Goal: Transaction & Acquisition: Book appointment/travel/reservation

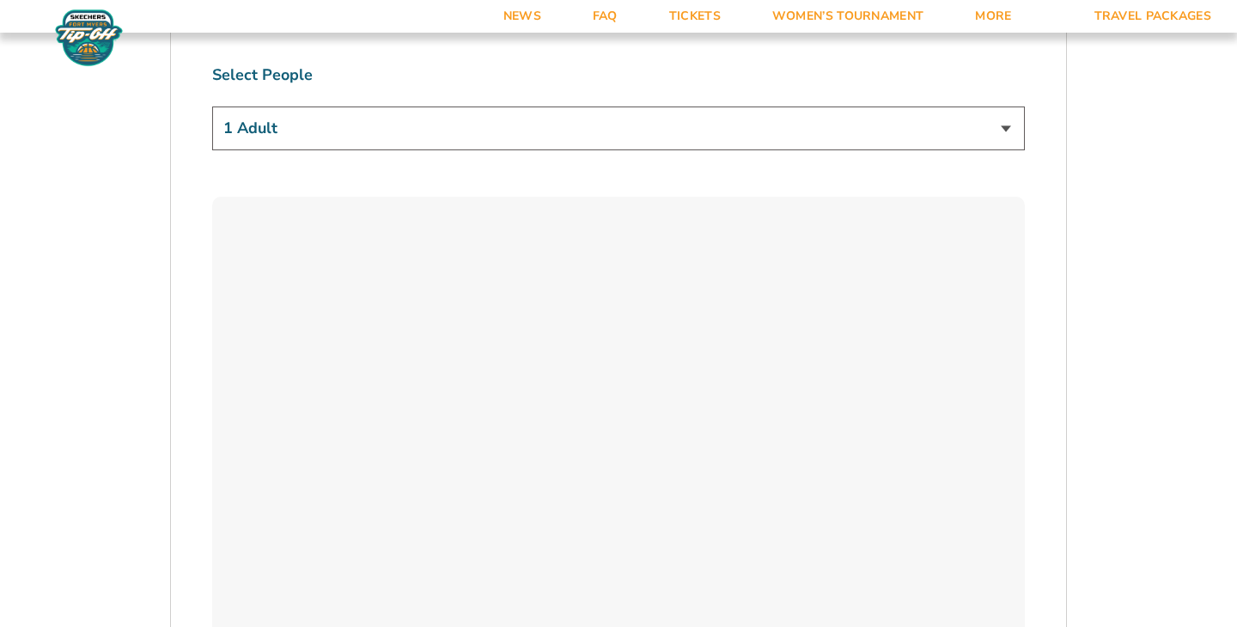
scroll to position [1157, 0]
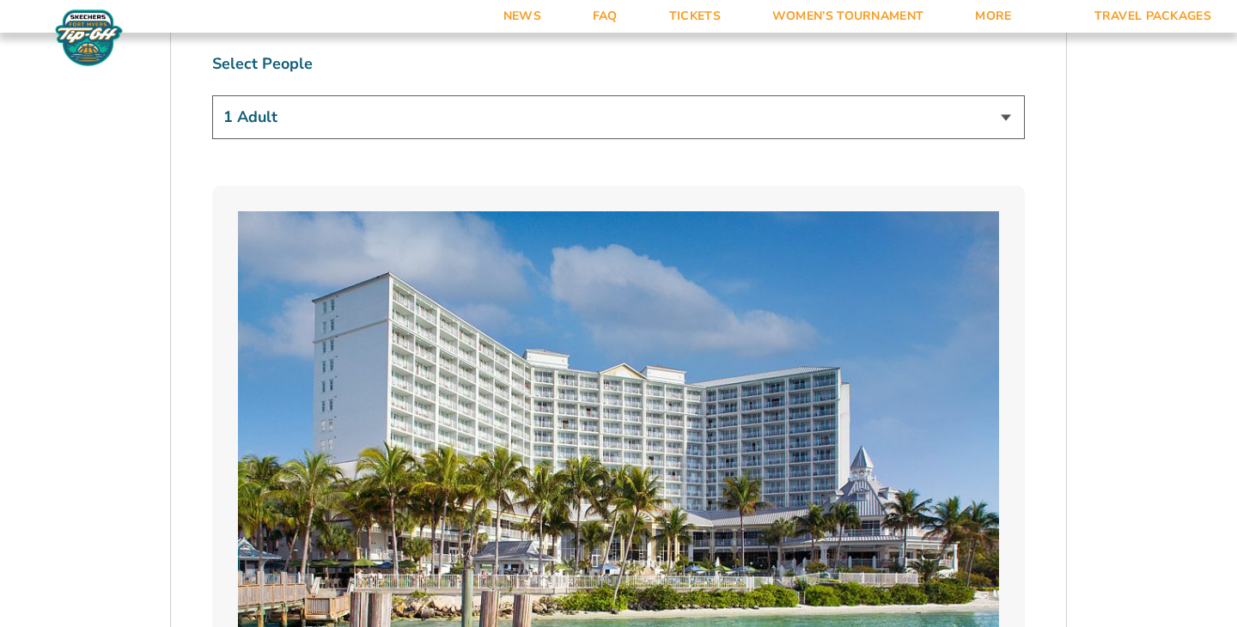
click at [528, 124] on select "1 Adult 2 Adults 3 Adults 4 Adults 2 Adults + 1 Child 2 Adults + 2 Children 2 A…" at bounding box center [618, 117] width 812 height 44
select select "3 Adults"
click at [212, 95] on select "1 Adult 2 Adults 3 Adults 4 Adults 2 Adults + 1 Child 2 Adults + 2 Children 2 A…" at bounding box center [618, 117] width 812 height 44
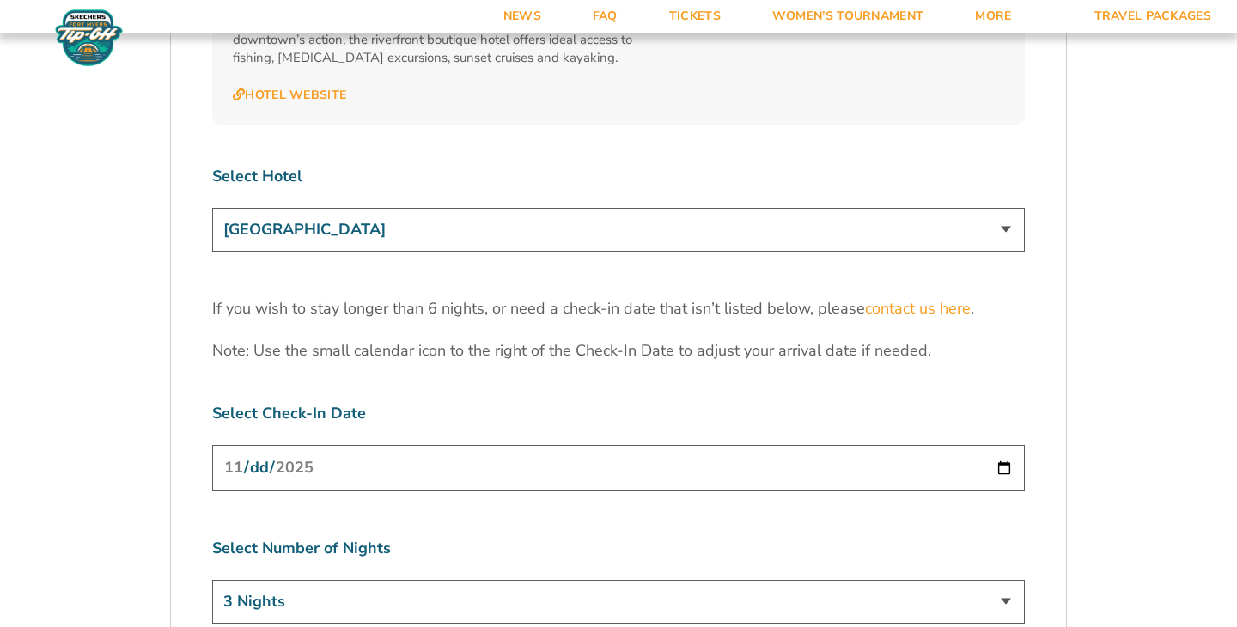
scroll to position [5330, 0]
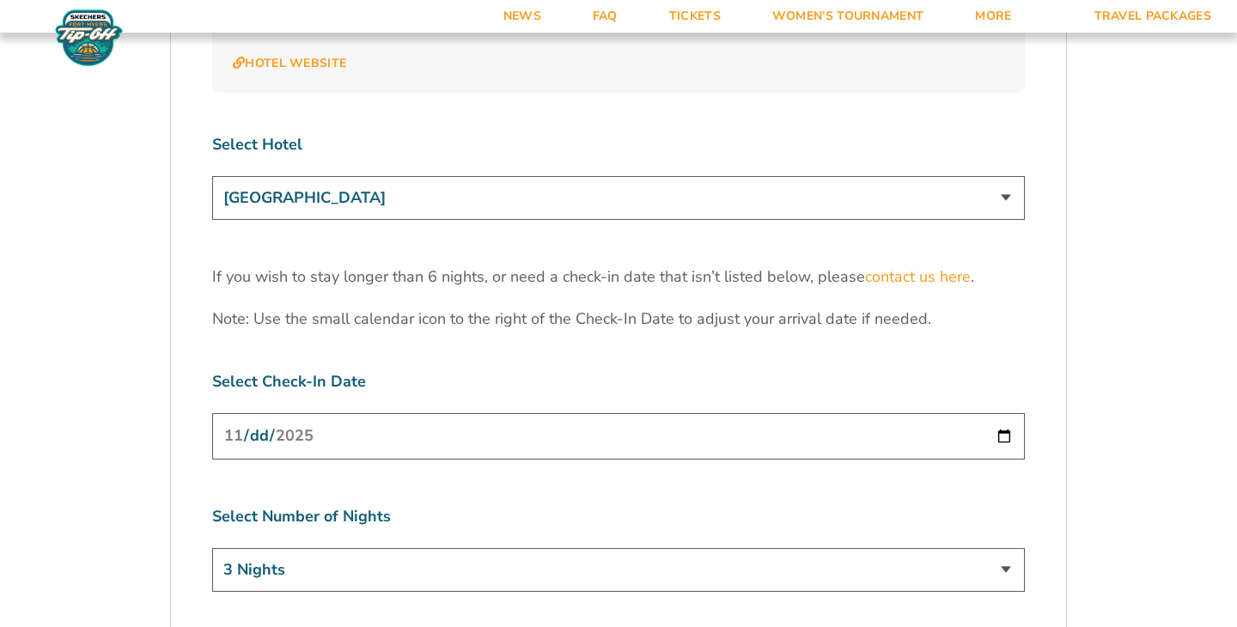
click at [1006, 413] on input "[DATE]" at bounding box center [618, 436] width 812 height 46
type input "2025-11-23"
click at [380, 548] on select "3 Nights 4 Nights 5 Nights 6 Nights" at bounding box center [618, 570] width 812 height 44
click at [380, 413] on input "2025-11-23" at bounding box center [618, 436] width 812 height 46
click at [1000, 413] on input "2025-11-23" at bounding box center [618, 436] width 812 height 46
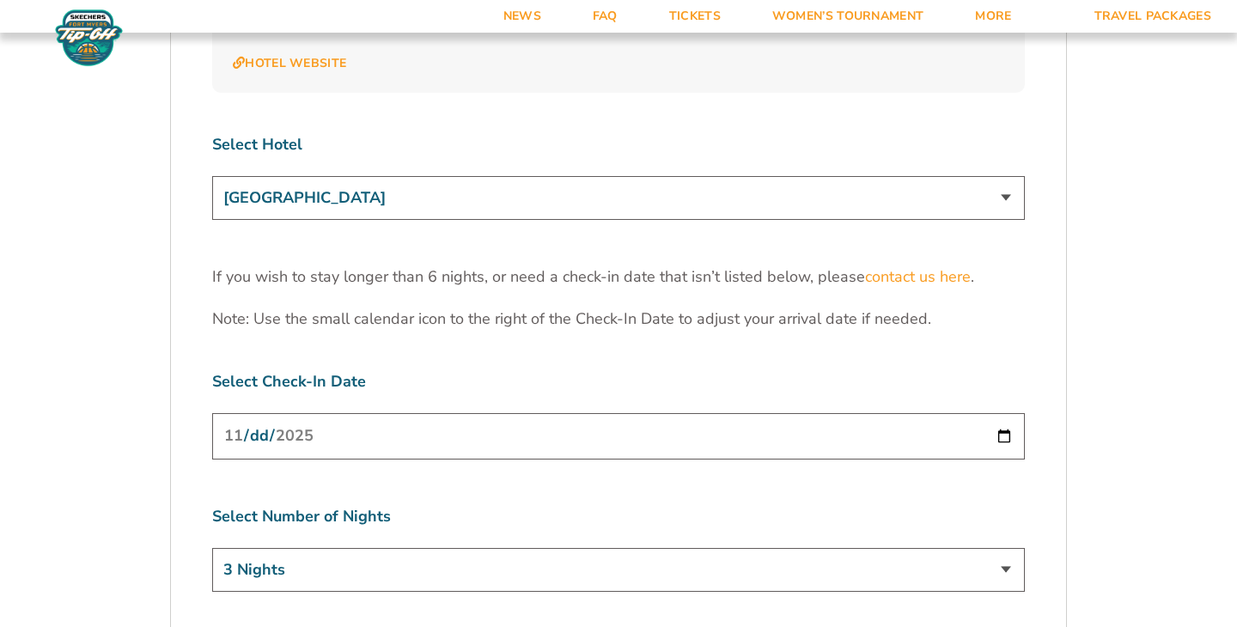
click at [593, 548] on select "3 Nights 4 Nights 5 Nights 6 Nights" at bounding box center [618, 570] width 812 height 44
select select "5 Nights"
click at [212, 548] on select "3 Nights 4 Nights 5 Nights 6 Nights" at bounding box center [618, 570] width 812 height 44
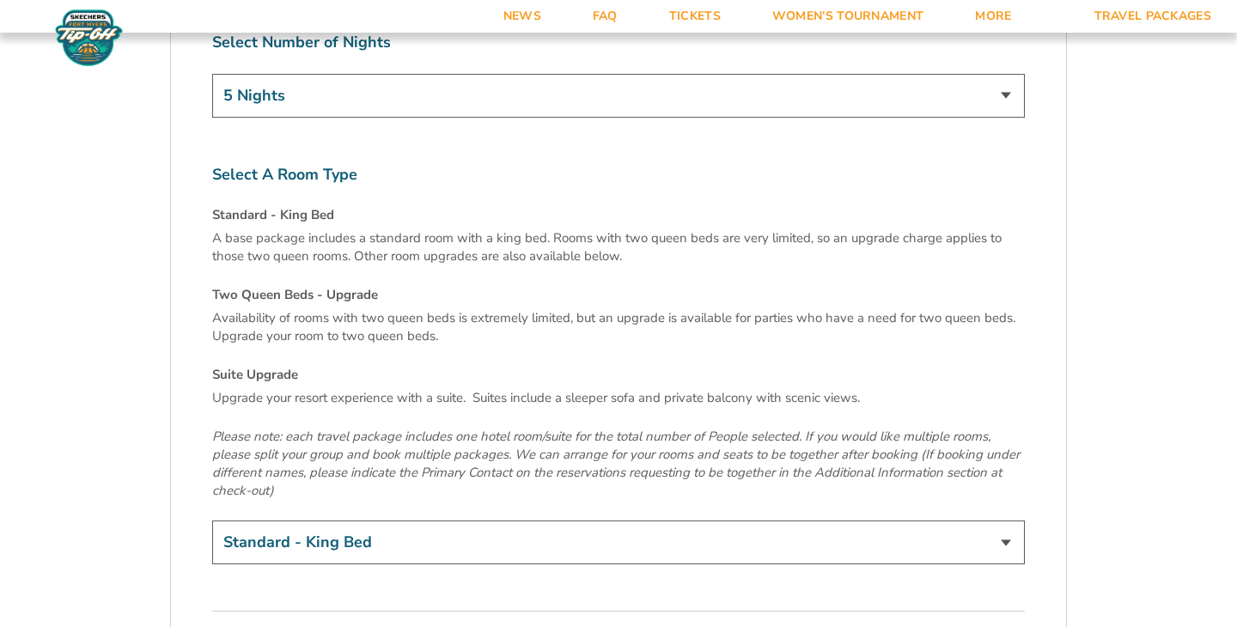
scroll to position [5903, 0]
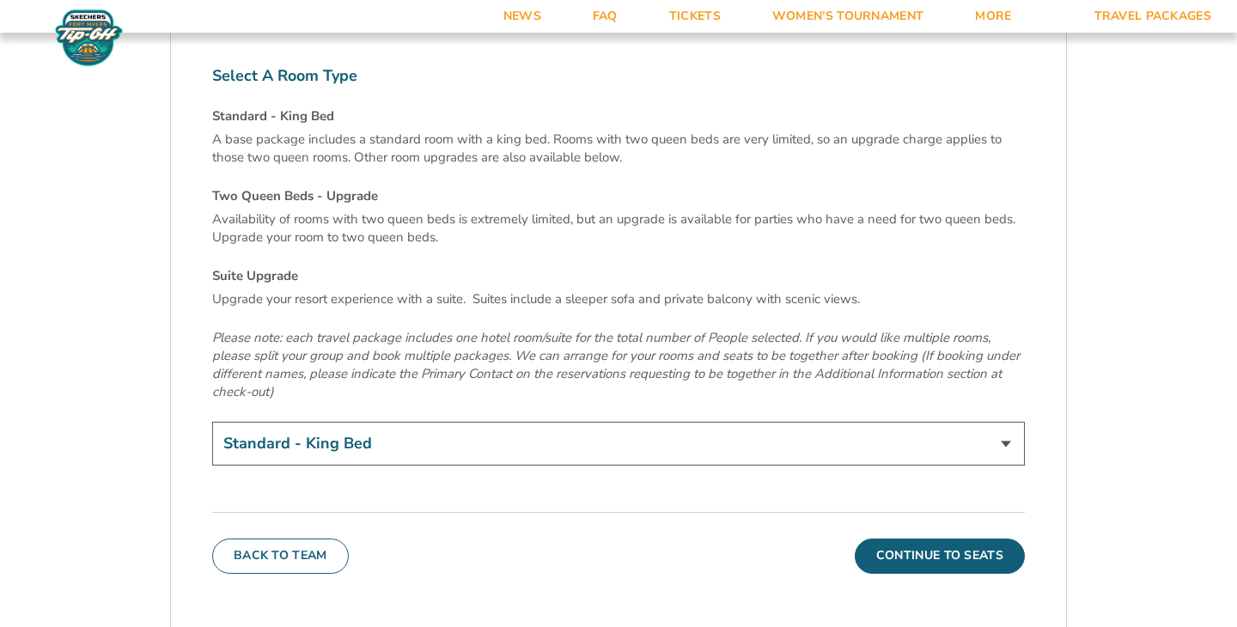
click at [633, 327] on div "Select A Room Type Standard - King Bed A base package includes a standard room …" at bounding box center [618, 267] width 812 height 405
click at [624, 422] on select "Standard - King Bed Two Queen Beds - Upgrade (+$15 per night) Suite Upgrade (+$…" at bounding box center [618, 444] width 812 height 44
select select "Two Queen Beds - Upgrade"
click at [212, 422] on select "Standard - King Bed Two Queen Beds - Upgrade (+$15 per night) Suite Upgrade (+$…" at bounding box center [618, 444] width 812 height 44
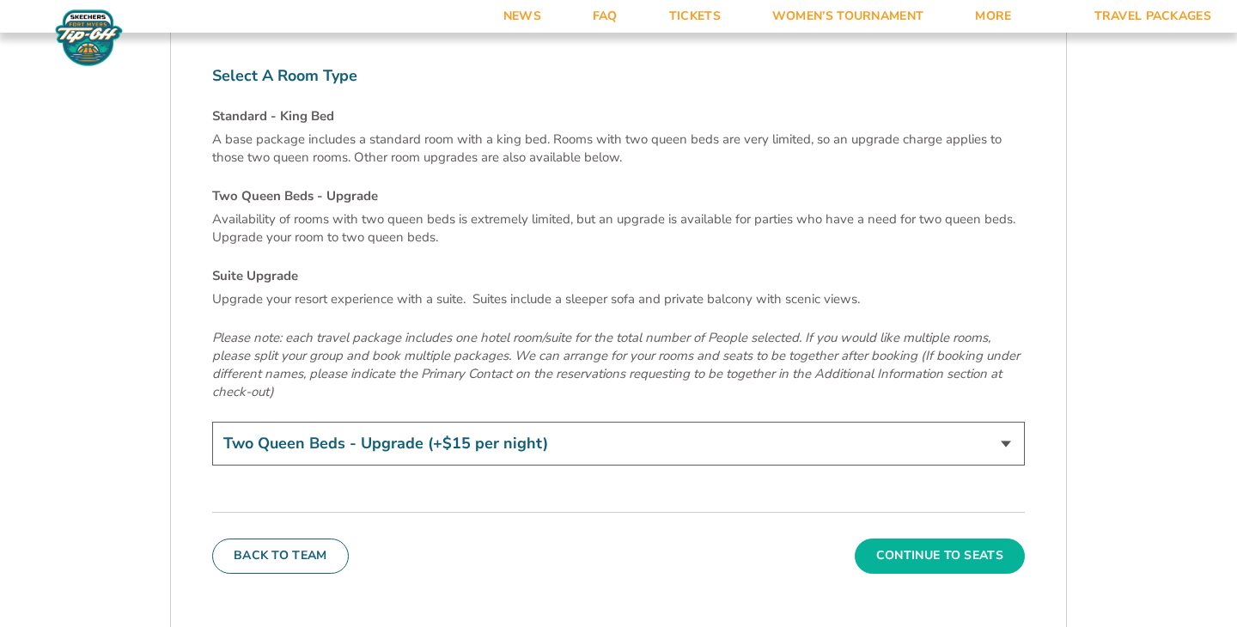
click at [886, 538] on button "Continue To Seats" at bounding box center [939, 555] width 170 height 34
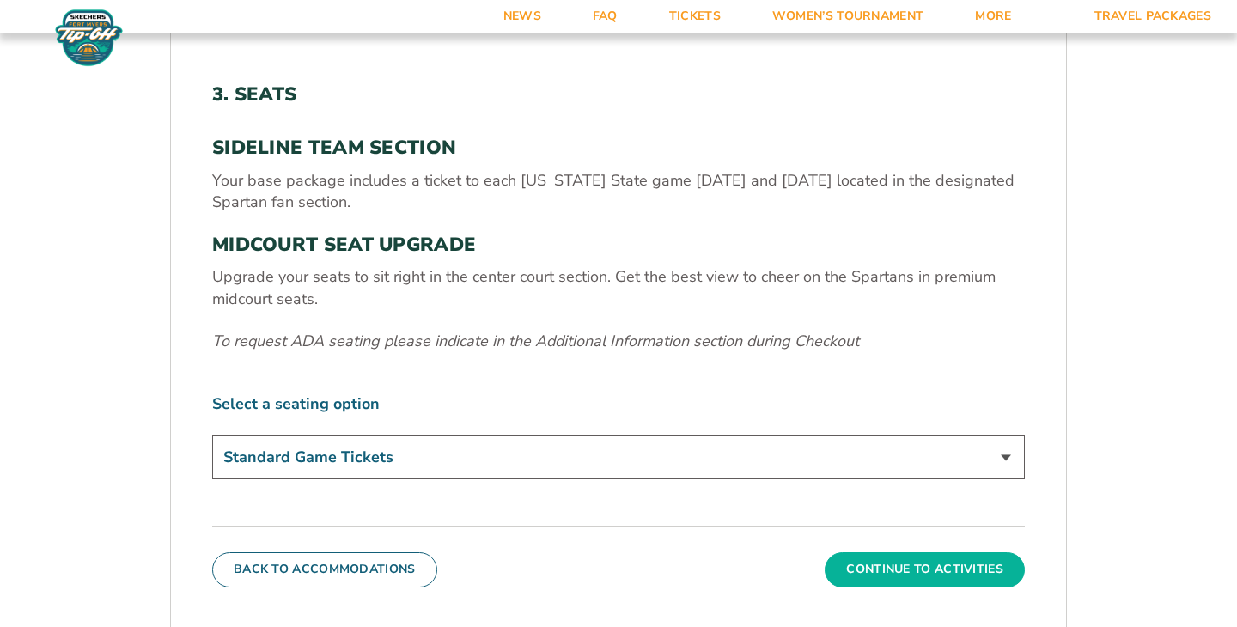
click at [944, 573] on button "Continue To Activities" at bounding box center [924, 569] width 200 height 34
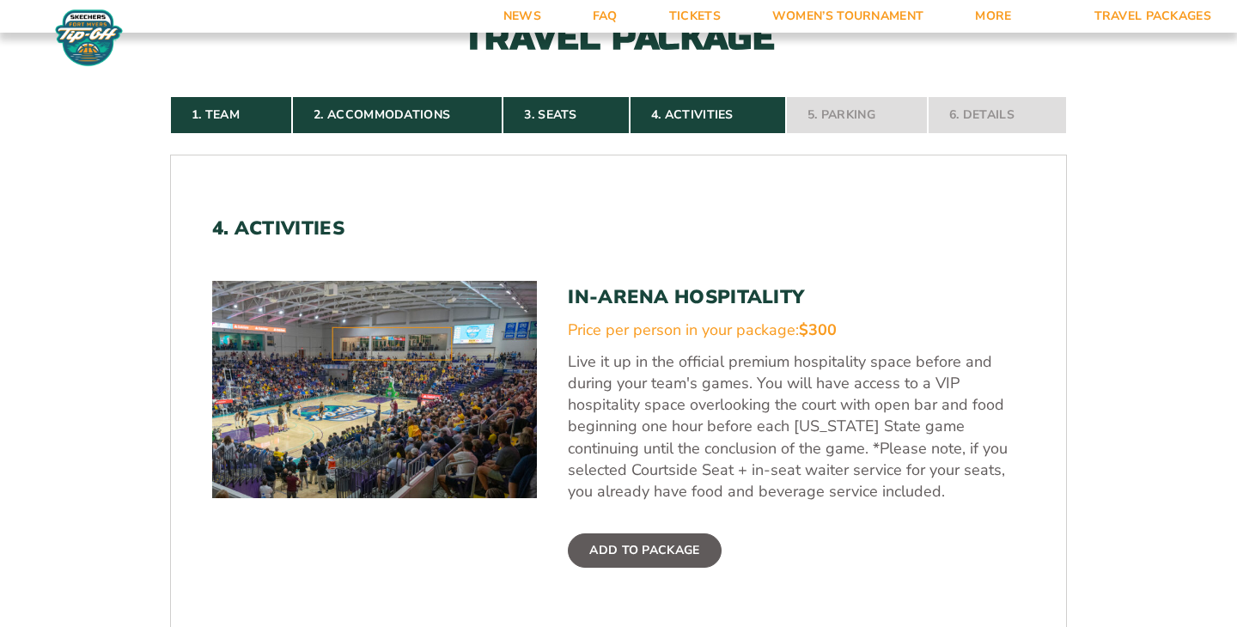
scroll to position [408, 0]
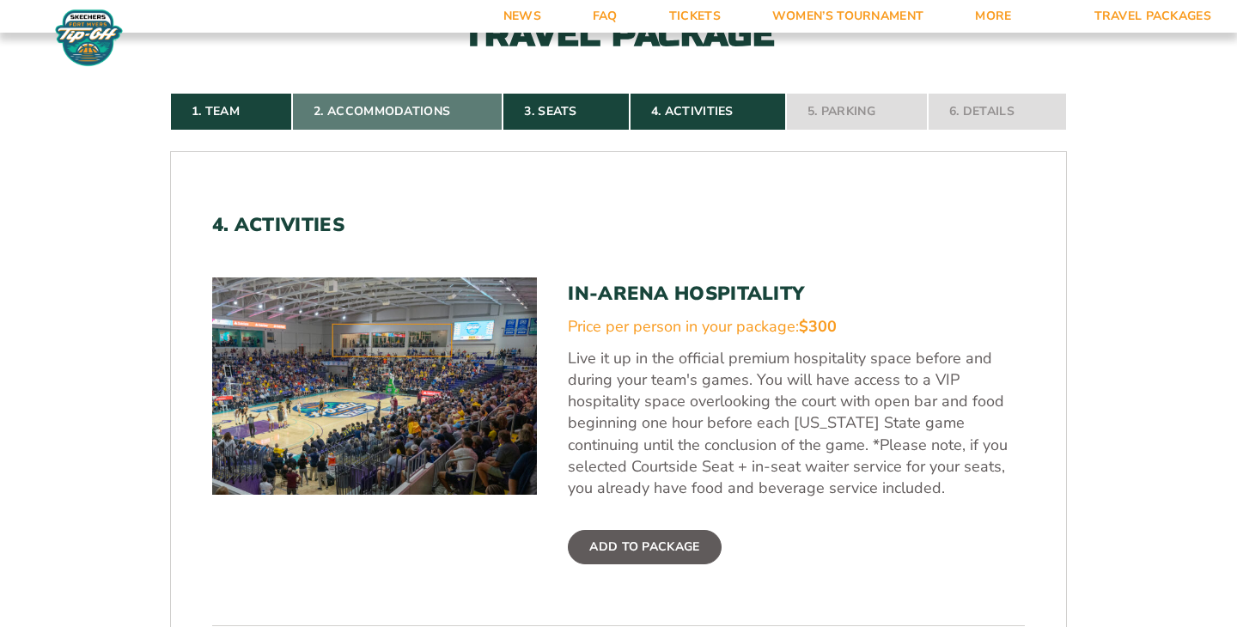
click at [344, 117] on link "2. Accommodations" at bounding box center [397, 112] width 210 height 38
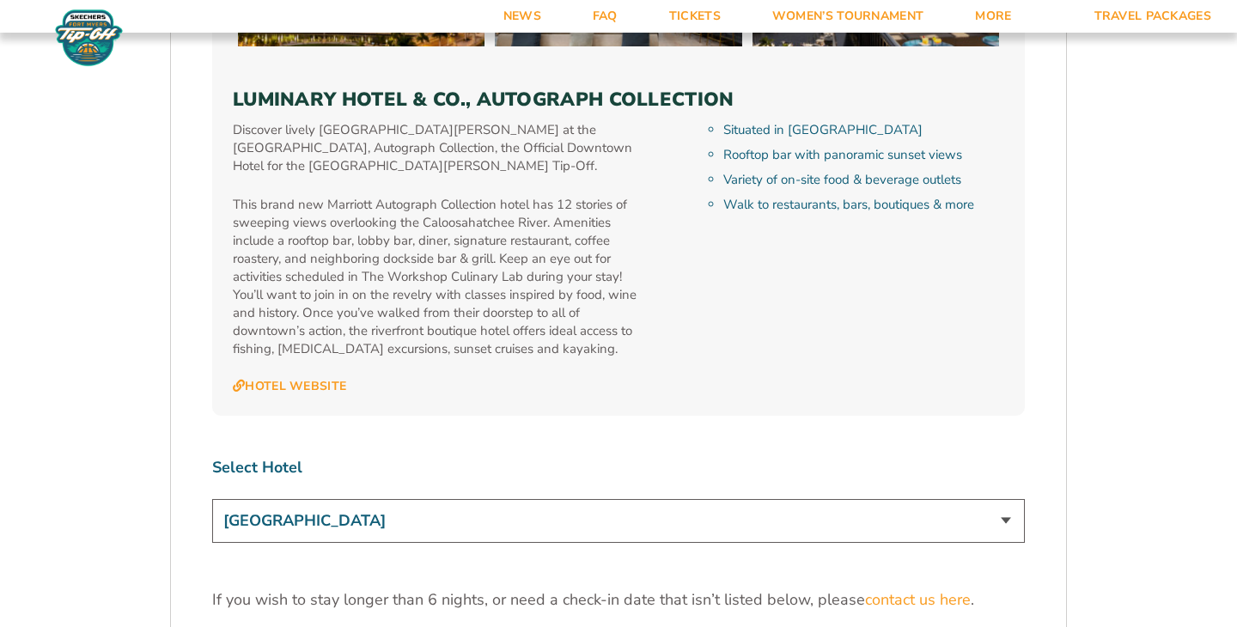
scroll to position [5013, 0]
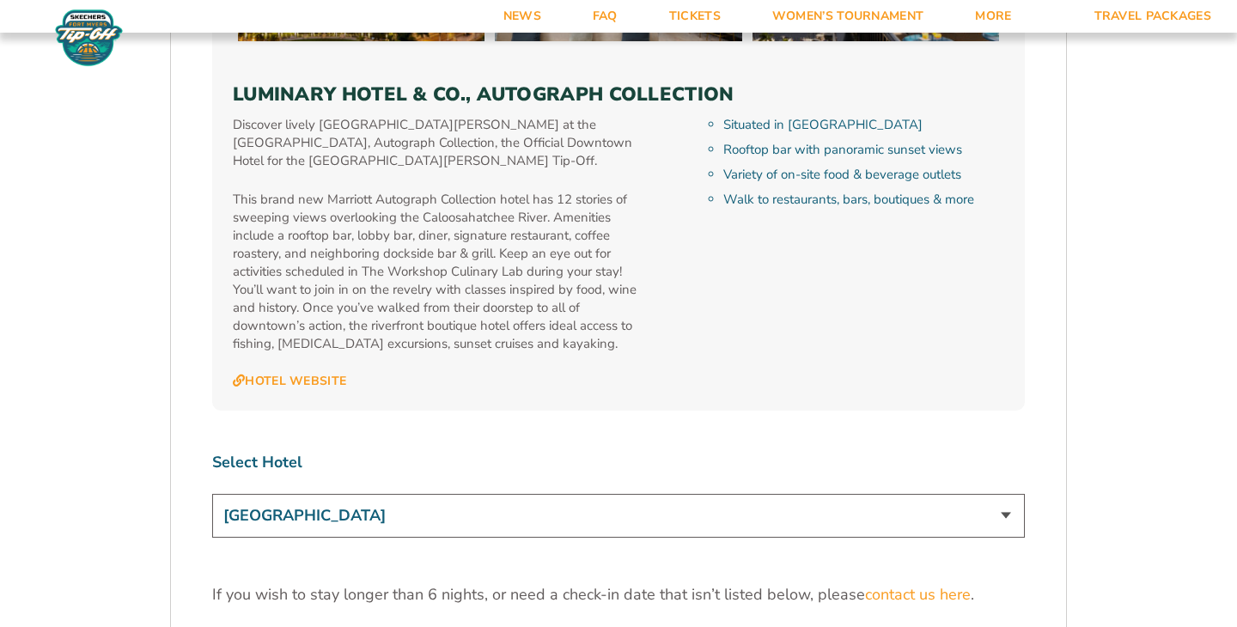
click at [460, 494] on select "[GEOGRAPHIC_DATA] [GEOGRAPHIC_DATA] [GEOGRAPHIC_DATA], Autograph Collection" at bounding box center [618, 516] width 812 height 44
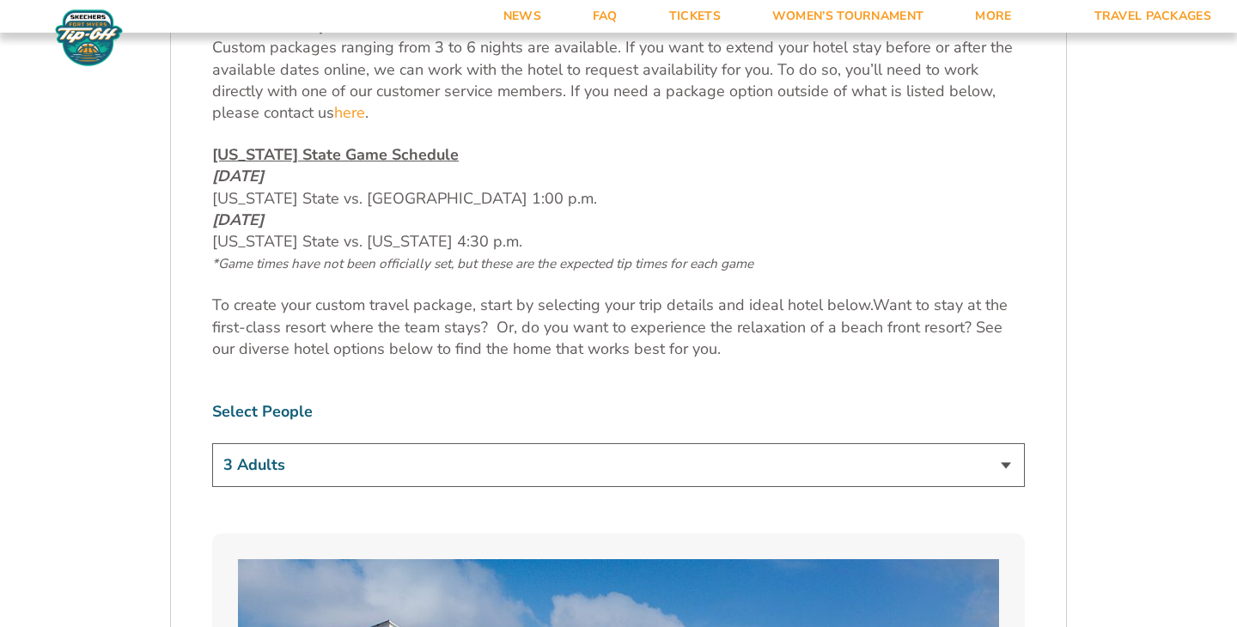
scroll to position [810, 0]
click at [494, 456] on select "1 Adult 2 Adults 3 Adults 4 Adults 2 Adults + 1 Child 2 Adults + 2 Children 2 A…" at bounding box center [618, 464] width 812 height 44
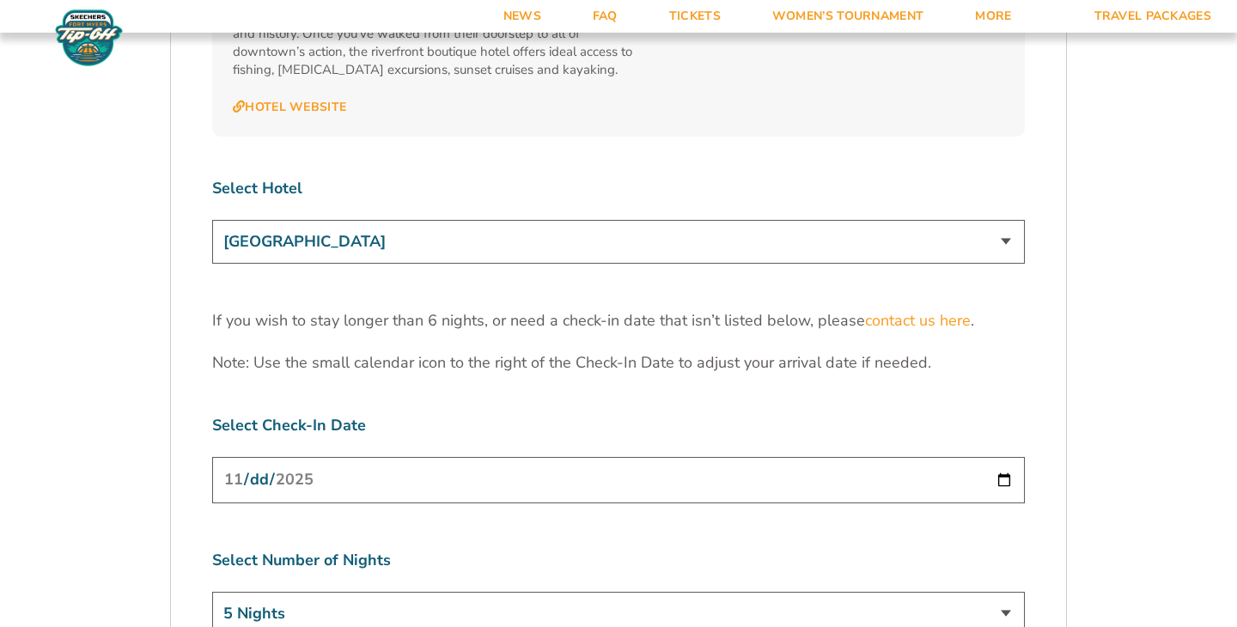
scroll to position [5283, 0]
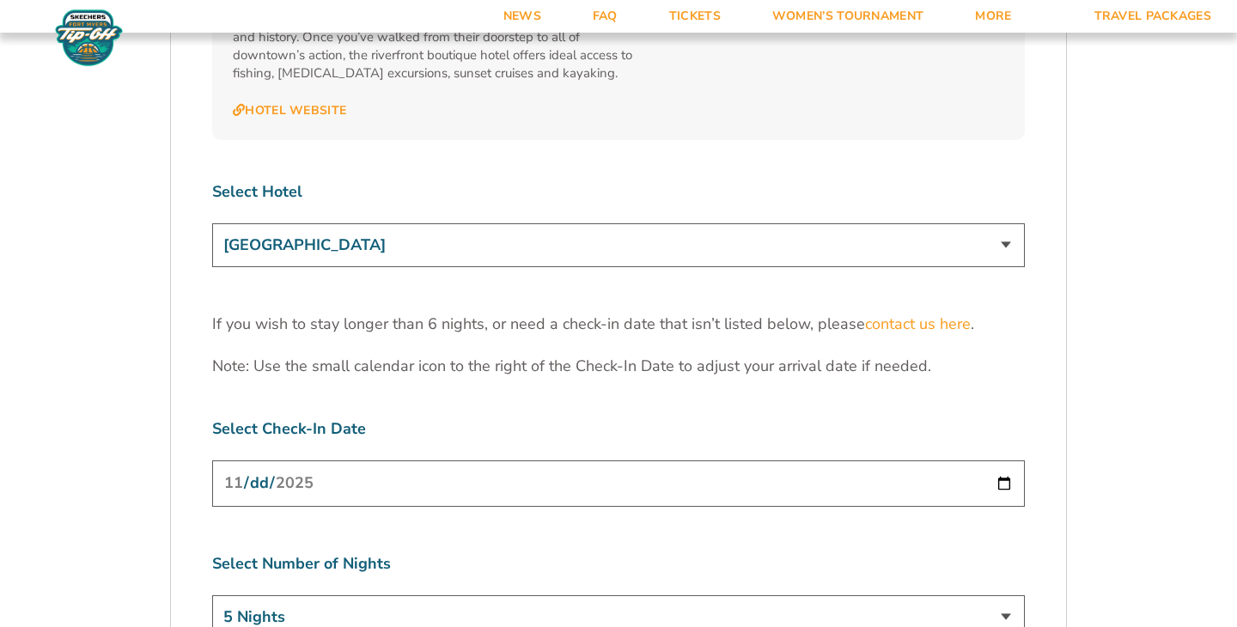
click at [544, 460] on input "2025-11-23" at bounding box center [618, 483] width 812 height 46
click at [1003, 460] on input "2025-11-23" at bounding box center [618, 483] width 812 height 46
type input "[DATE]"
click at [356, 595] on select "3 Nights 4 Nights 5 Nights 6 Nights" at bounding box center [618, 617] width 812 height 44
click at [212, 595] on select "3 Nights 4 Nights 5 Nights 6 Nights" at bounding box center [618, 617] width 812 height 44
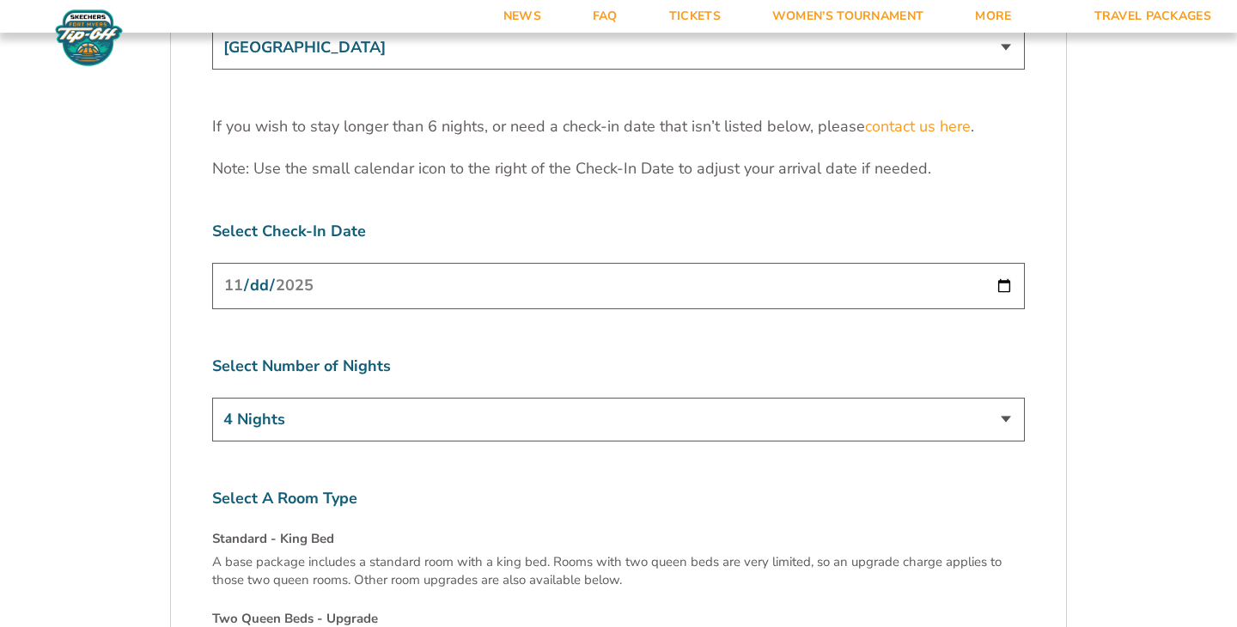
scroll to position [5422, 0]
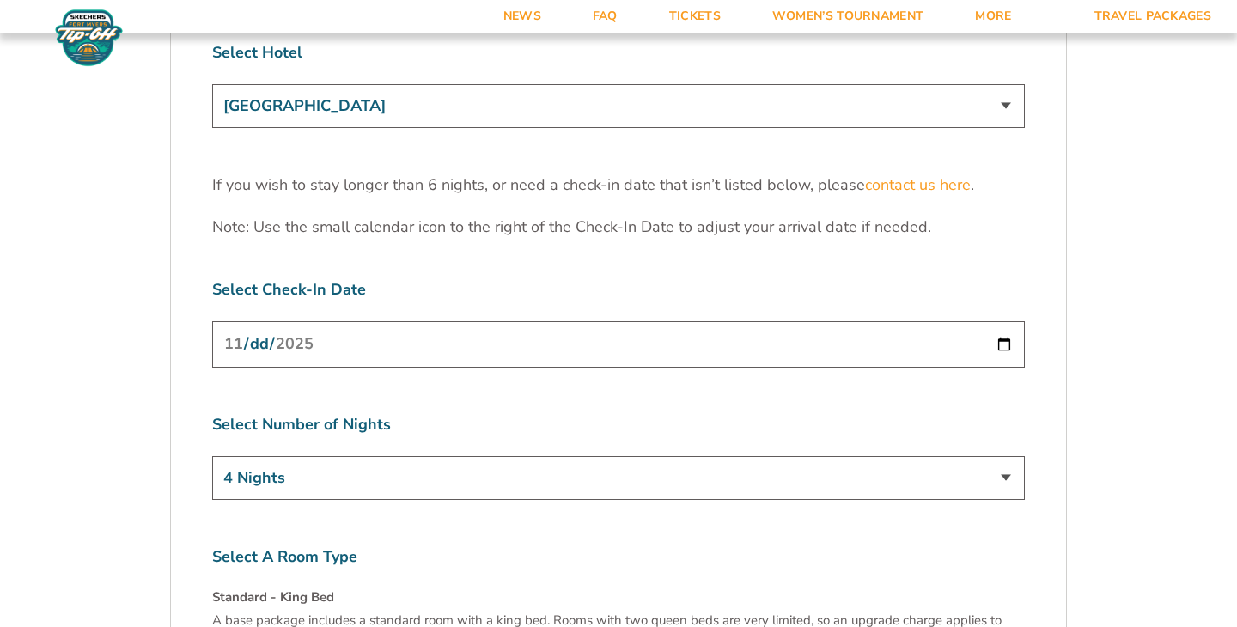
click at [818, 456] on select "3 Nights 4 Nights 5 Nights 6 Nights" at bounding box center [618, 478] width 812 height 44
select select "6 Nights"
click at [212, 456] on select "3 Nights 4 Nights 5 Nights 6 Nights" at bounding box center [618, 478] width 812 height 44
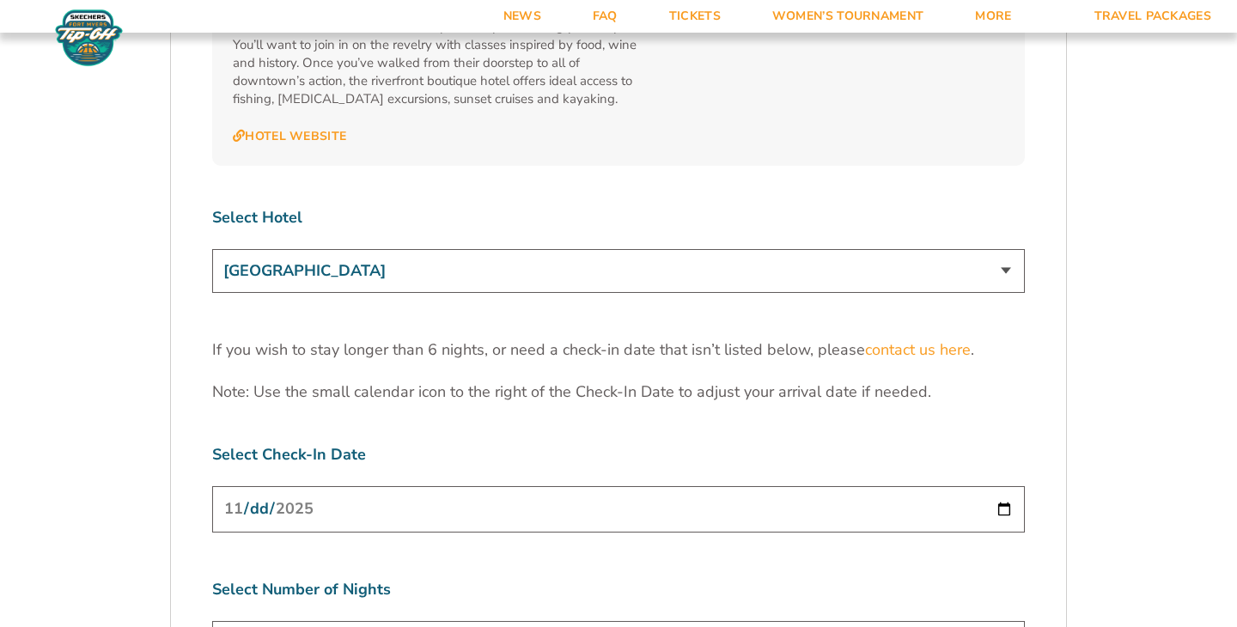
scroll to position [5251, 0]
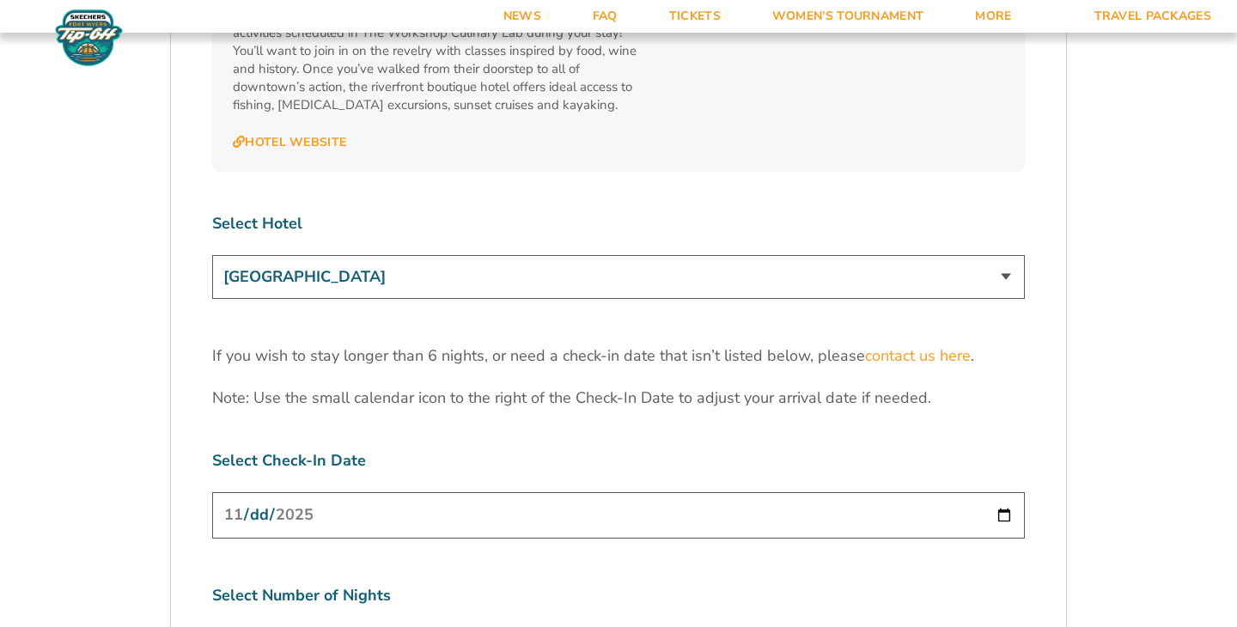
click at [688, 255] on div "[GEOGRAPHIC_DATA] [GEOGRAPHIC_DATA] [GEOGRAPHIC_DATA], Autograph Collection" at bounding box center [618, 279] width 812 height 49
click at [681, 255] on select "[GEOGRAPHIC_DATA] [GEOGRAPHIC_DATA] [GEOGRAPHIC_DATA], Autograph Collection" at bounding box center [618, 277] width 812 height 44
click at [212, 255] on select "[GEOGRAPHIC_DATA] [GEOGRAPHIC_DATA] [GEOGRAPHIC_DATA], Autograph Collection" at bounding box center [618, 277] width 812 height 44
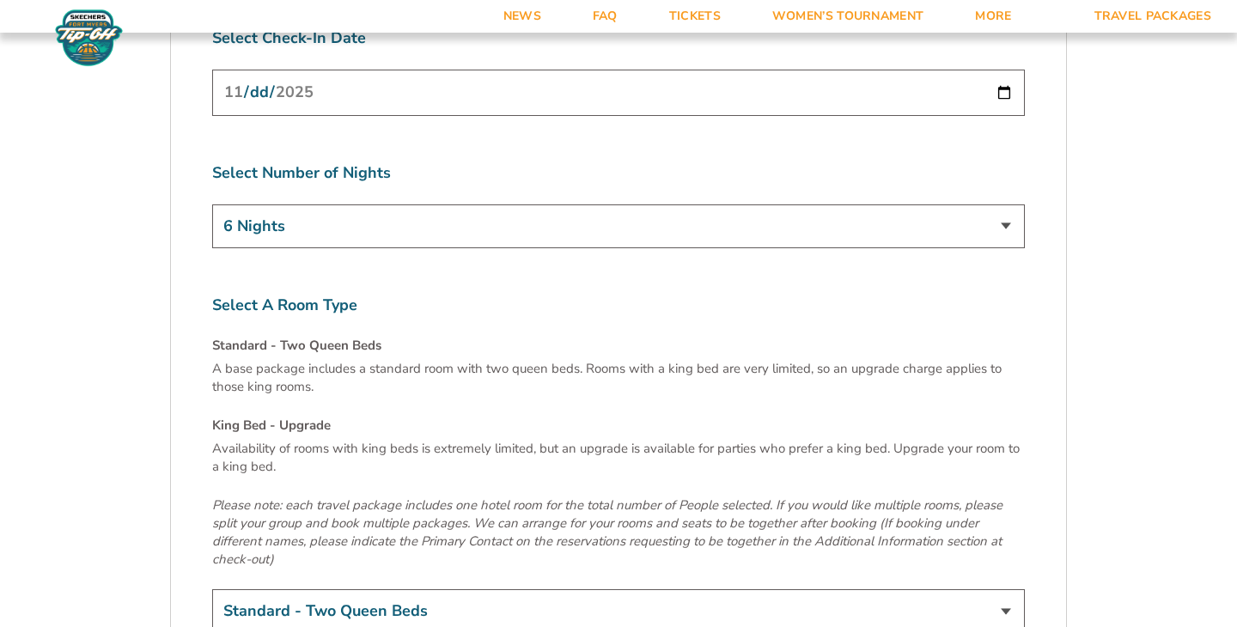
scroll to position [4899, 0]
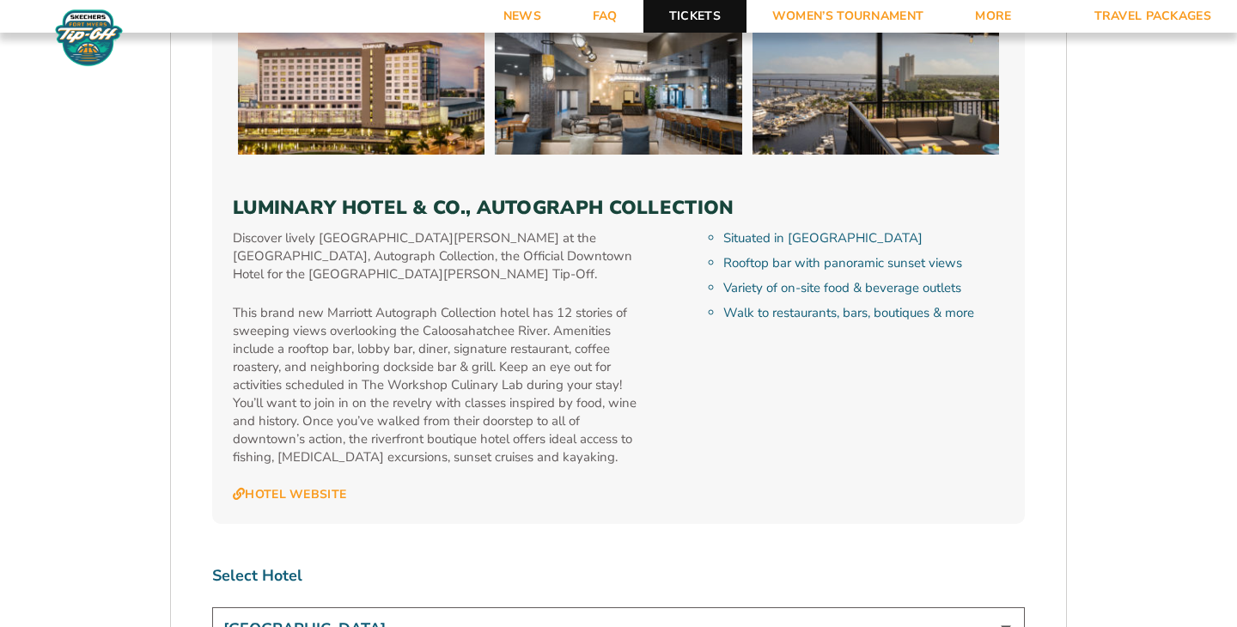
click at [703, 9] on link "Tickets" at bounding box center [694, 16] width 103 height 33
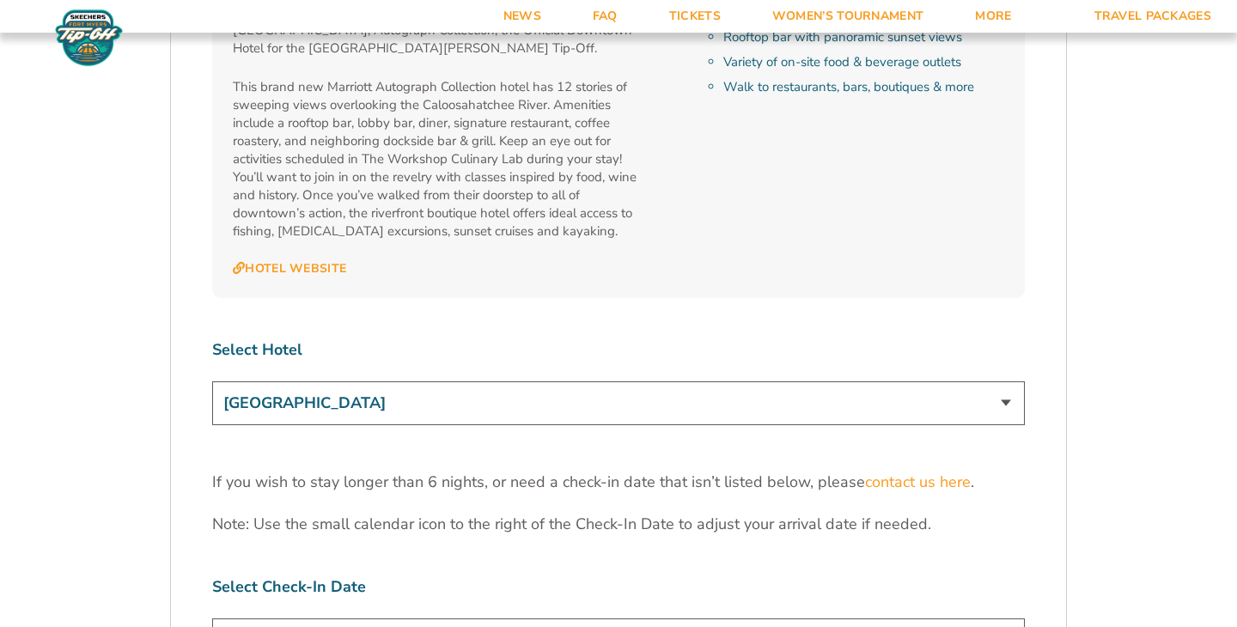
scroll to position [5179, 0]
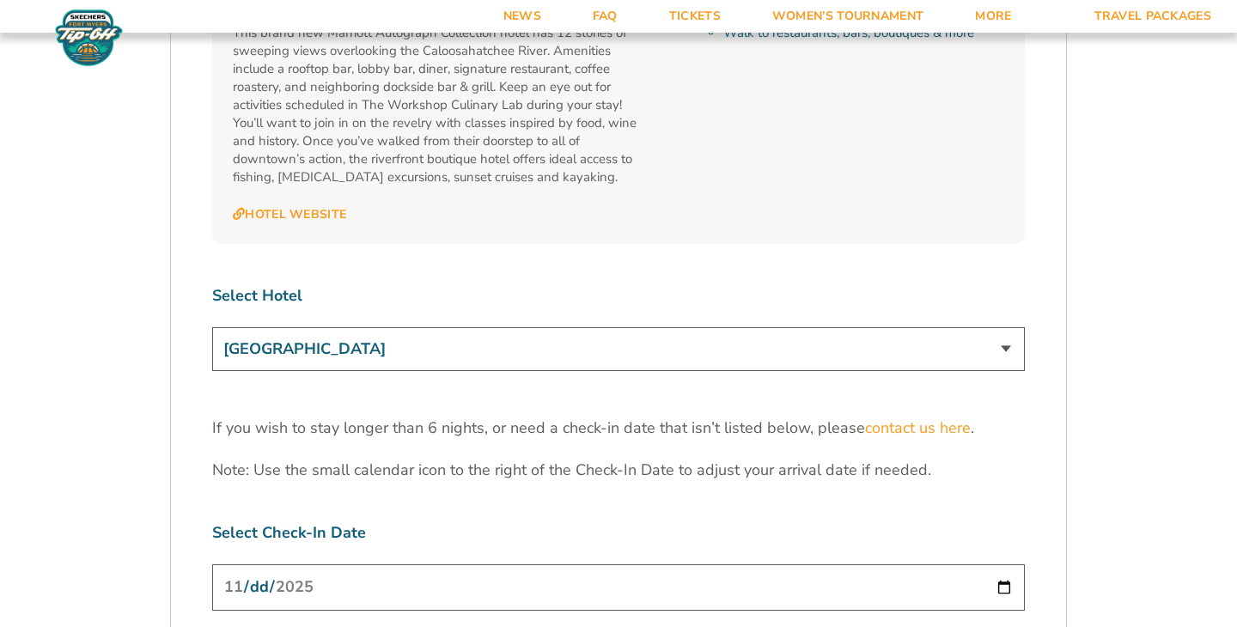
click at [353, 327] on select "[GEOGRAPHIC_DATA] [GEOGRAPHIC_DATA] [GEOGRAPHIC_DATA], Autograph Collection" at bounding box center [618, 349] width 812 height 44
click at [212, 327] on select "[GEOGRAPHIC_DATA] [GEOGRAPHIC_DATA] [GEOGRAPHIC_DATA], Autograph Collection" at bounding box center [618, 349] width 812 height 44
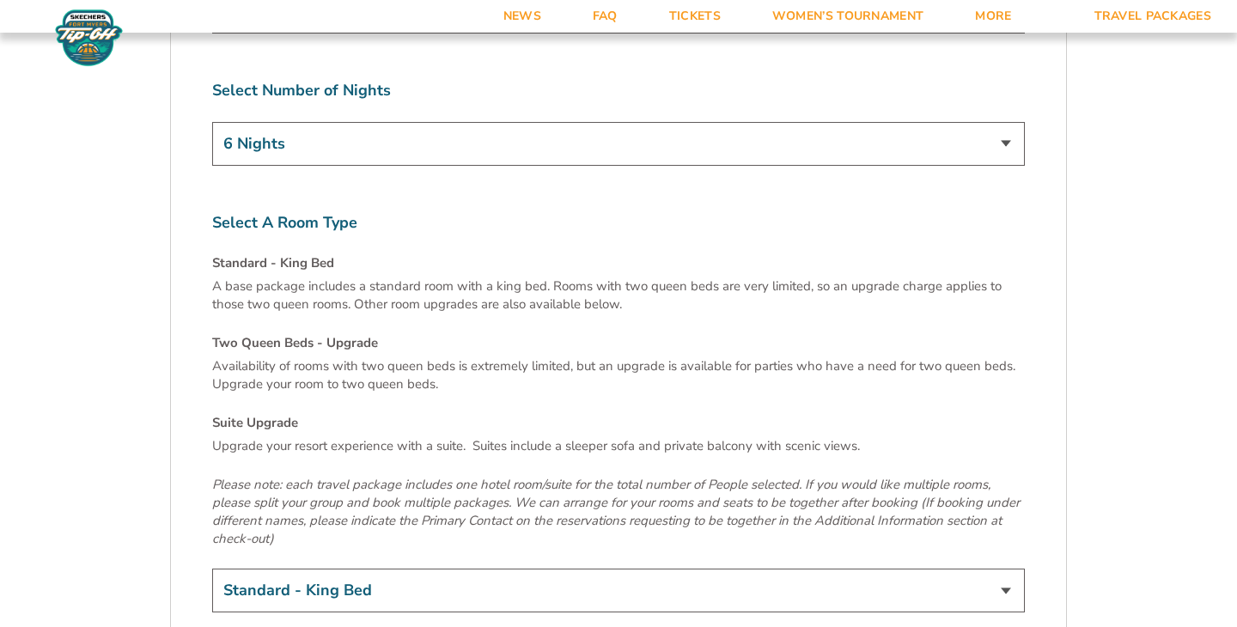
scroll to position [5926, 0]
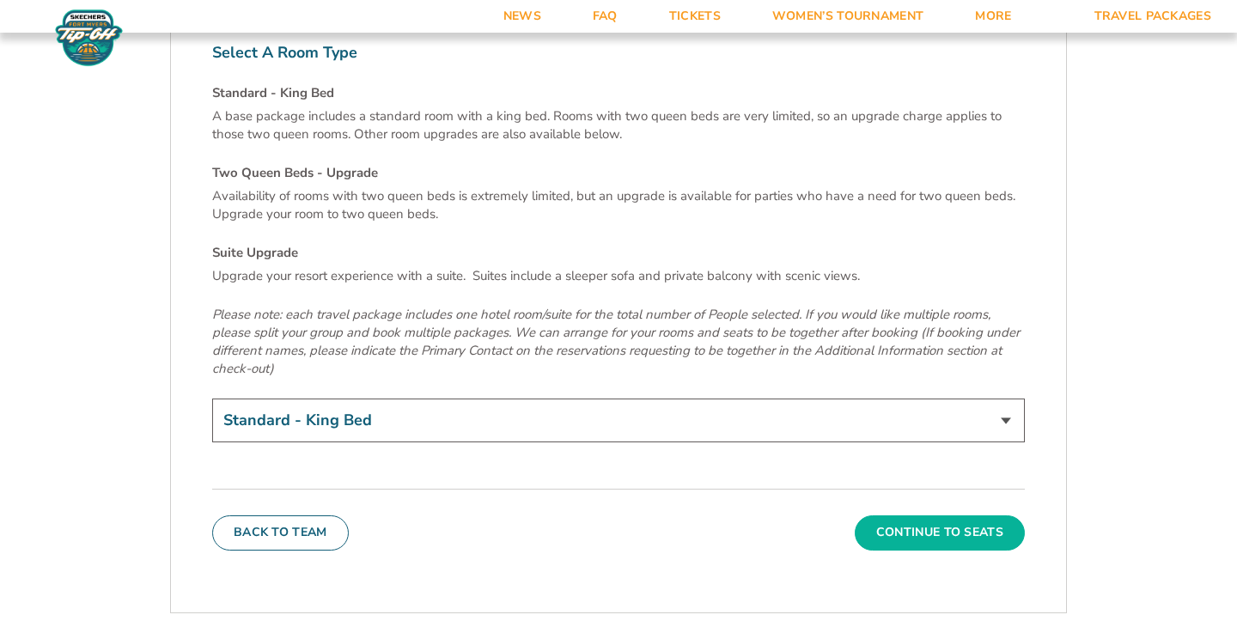
click at [930, 515] on button "Continue To Seats" at bounding box center [939, 532] width 170 height 34
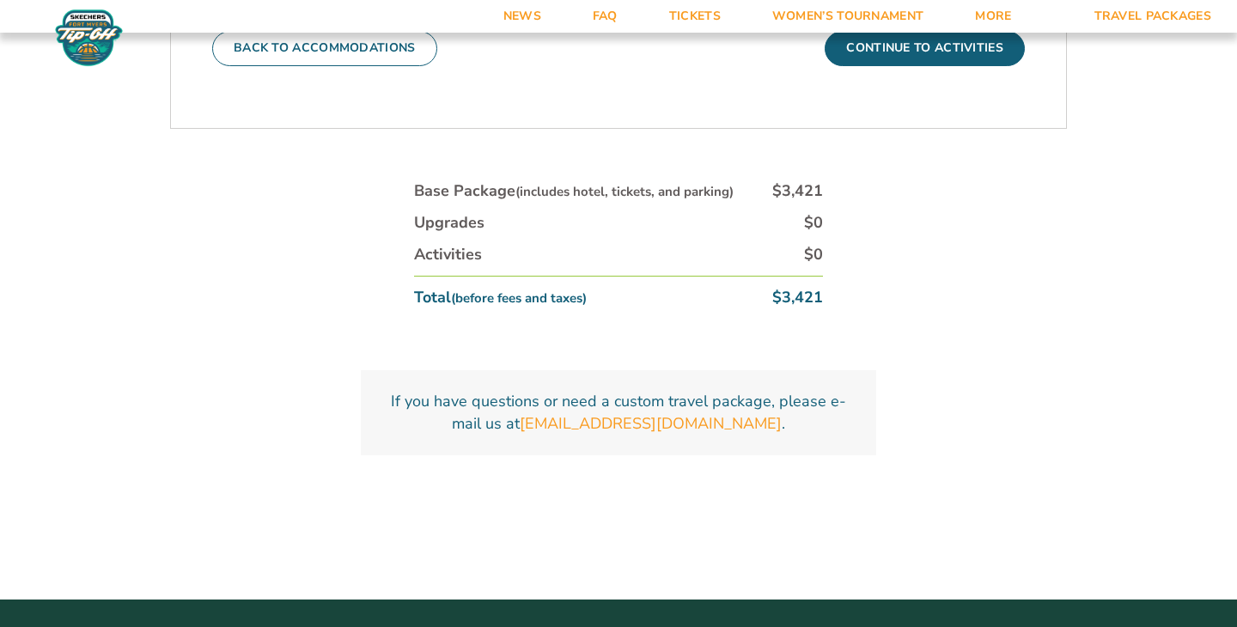
scroll to position [812, 0]
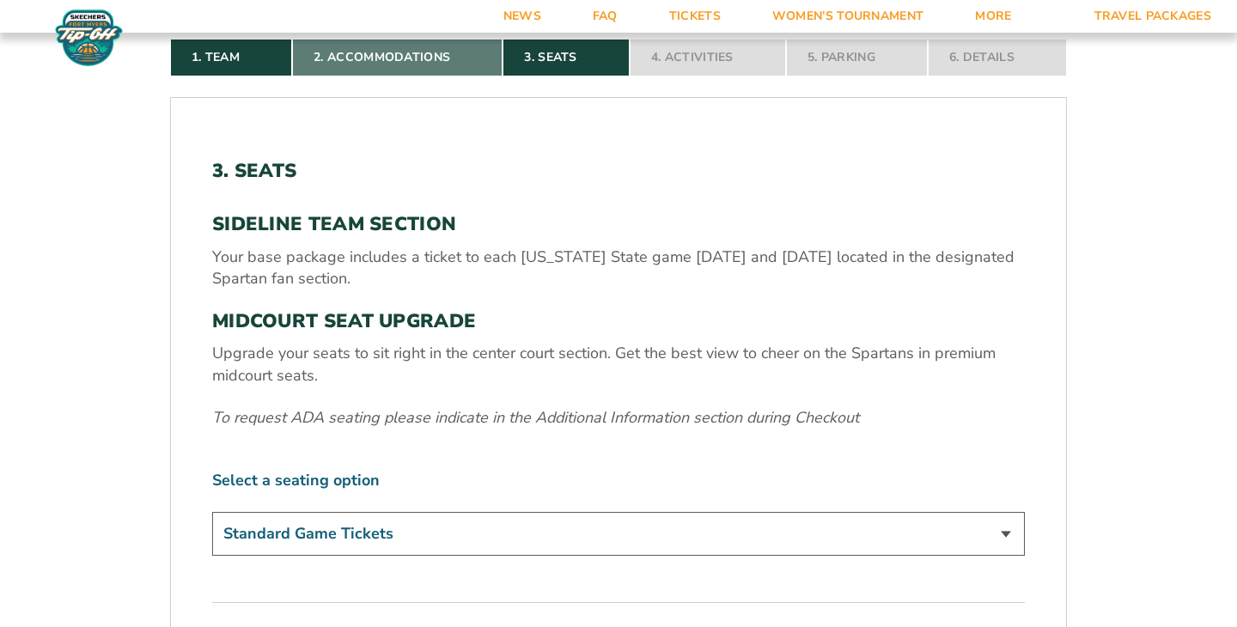
click at [429, 58] on link "2. Accommodations" at bounding box center [397, 58] width 210 height 38
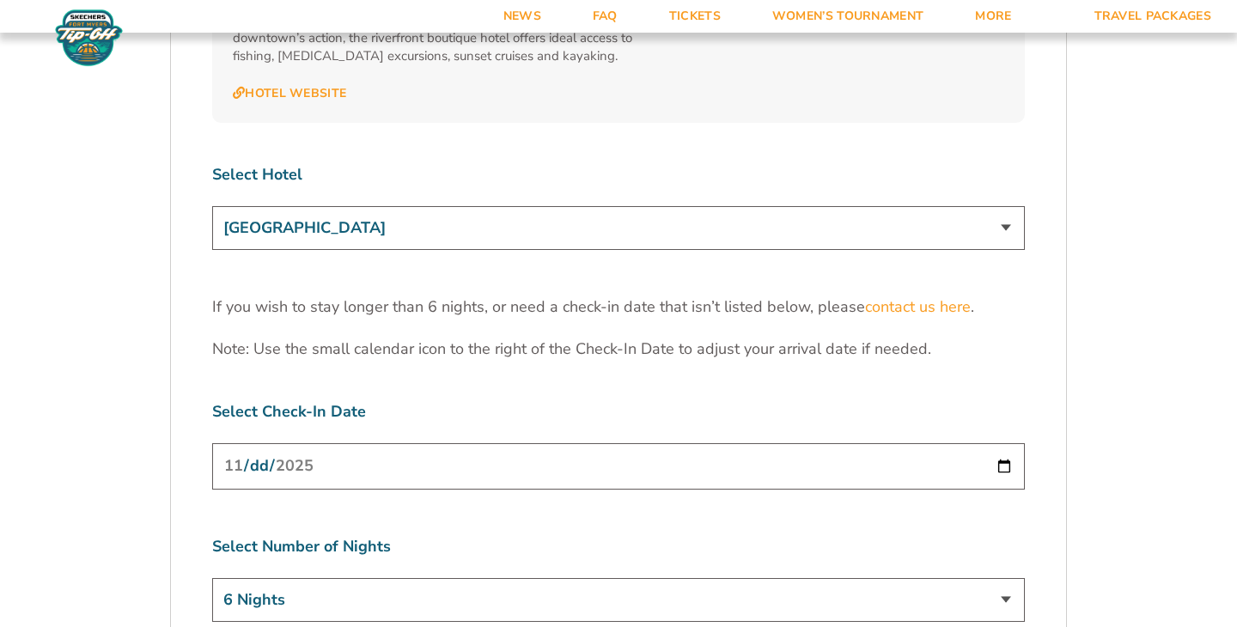
scroll to position [5299, 0]
click at [476, 207] on select "[GEOGRAPHIC_DATA] [GEOGRAPHIC_DATA] [GEOGRAPHIC_DATA], Autograph Collection" at bounding box center [618, 229] width 812 height 44
select select "17487"
click at [212, 207] on select "[GEOGRAPHIC_DATA] [GEOGRAPHIC_DATA] [GEOGRAPHIC_DATA], Autograph Collection" at bounding box center [618, 229] width 812 height 44
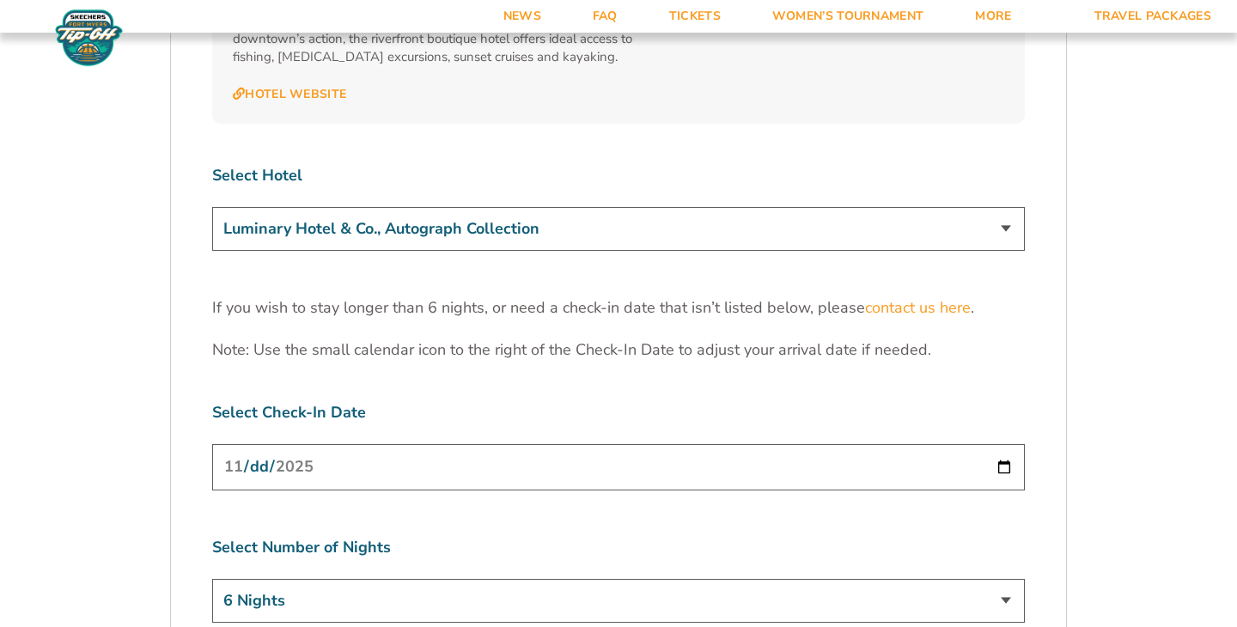
click at [377, 579] on select "3 Nights 4 Nights 5 Nights 6 Nights" at bounding box center [618, 601] width 812 height 44
select select "4 Nights"
click at [212, 579] on select "3 Nights 4 Nights 5 Nights 6 Nights" at bounding box center [618, 601] width 812 height 44
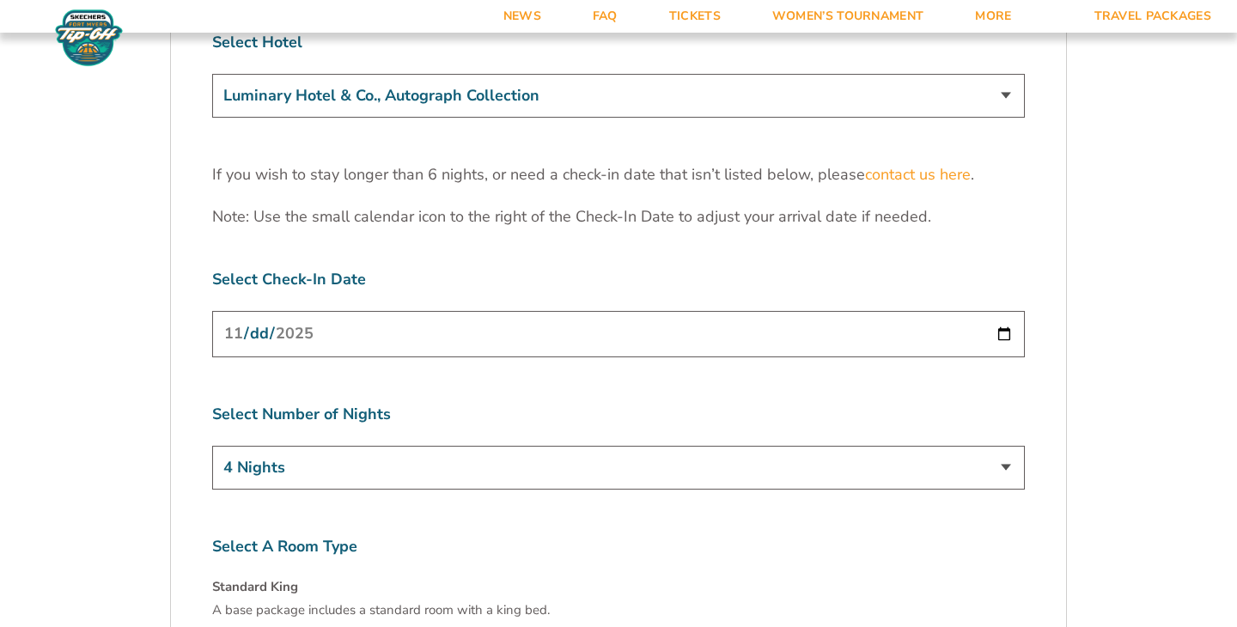
scroll to position [5344, 0]
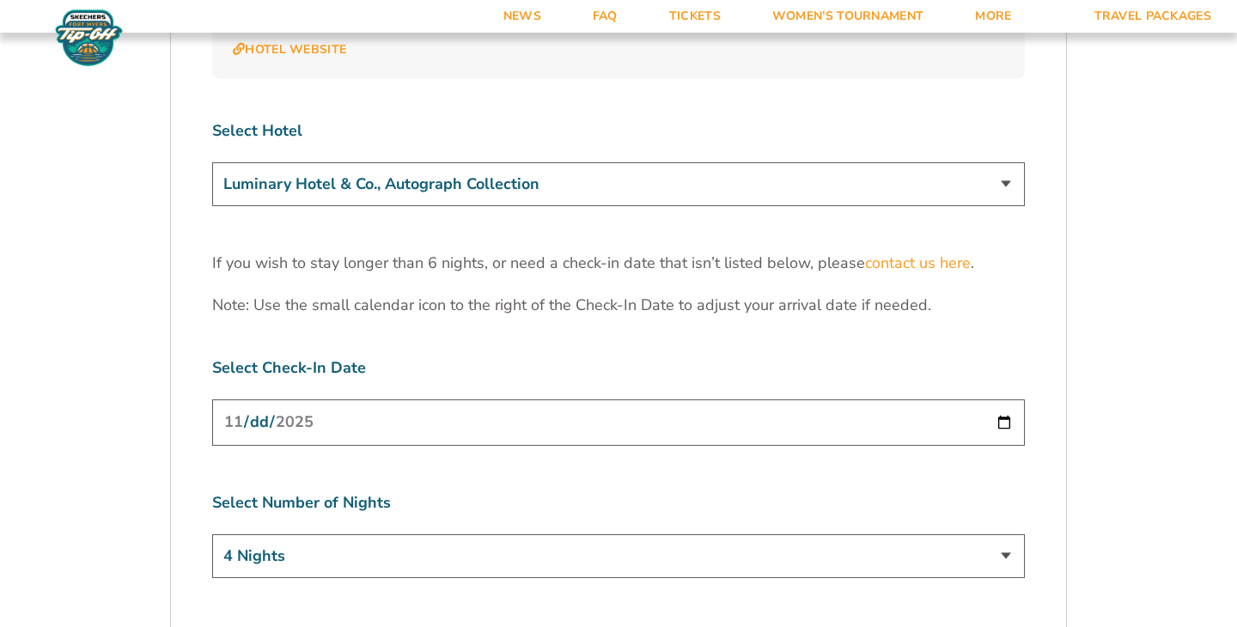
click at [432, 399] on input "[DATE]" at bounding box center [618, 422] width 812 height 46
click at [1001, 399] on input "[DATE]" at bounding box center [618, 422] width 812 height 46
click at [776, 492] on label "Select Number of Nights" at bounding box center [618, 502] width 812 height 21
click at [657, 162] on select "[GEOGRAPHIC_DATA] [GEOGRAPHIC_DATA] [GEOGRAPHIC_DATA], Autograph Collection" at bounding box center [618, 184] width 812 height 44
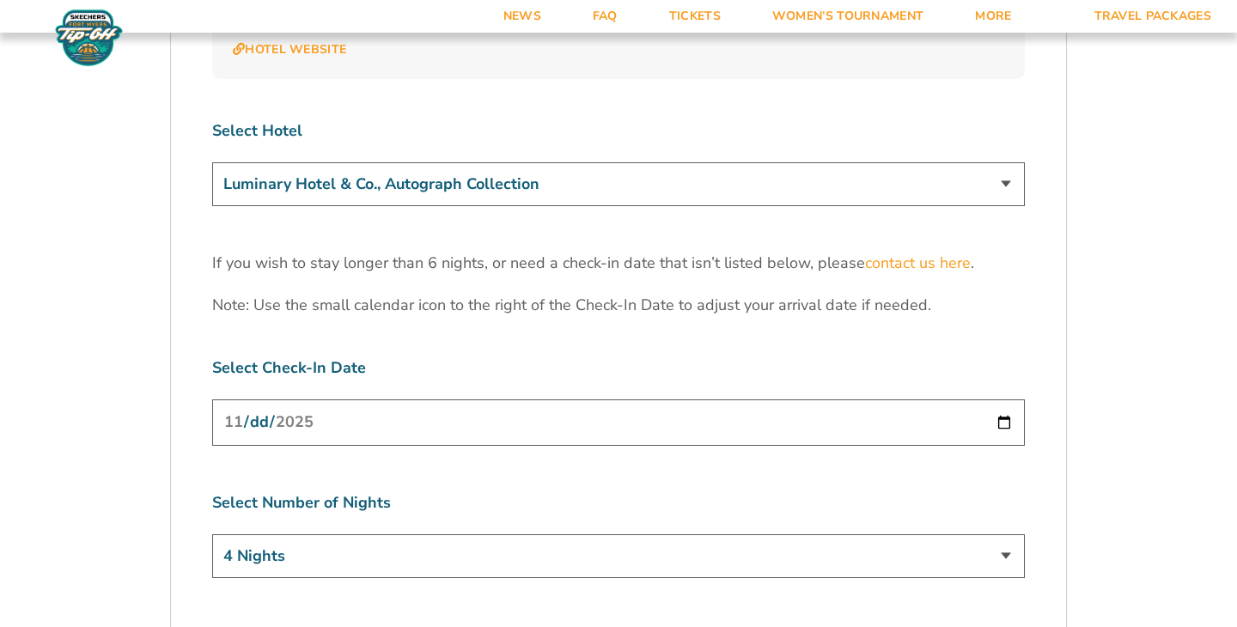
select select "17485"
click at [212, 162] on select "[GEOGRAPHIC_DATA] [GEOGRAPHIC_DATA] [GEOGRAPHIC_DATA], Autograph Collection" at bounding box center [618, 184] width 812 height 44
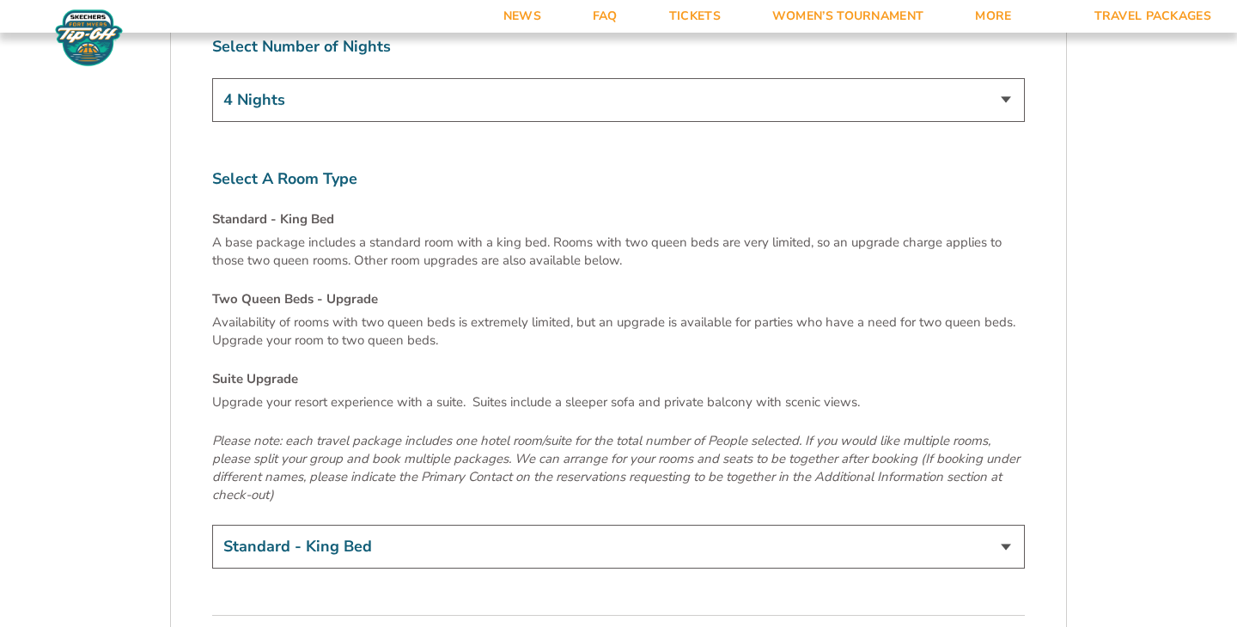
scroll to position [6217, 0]
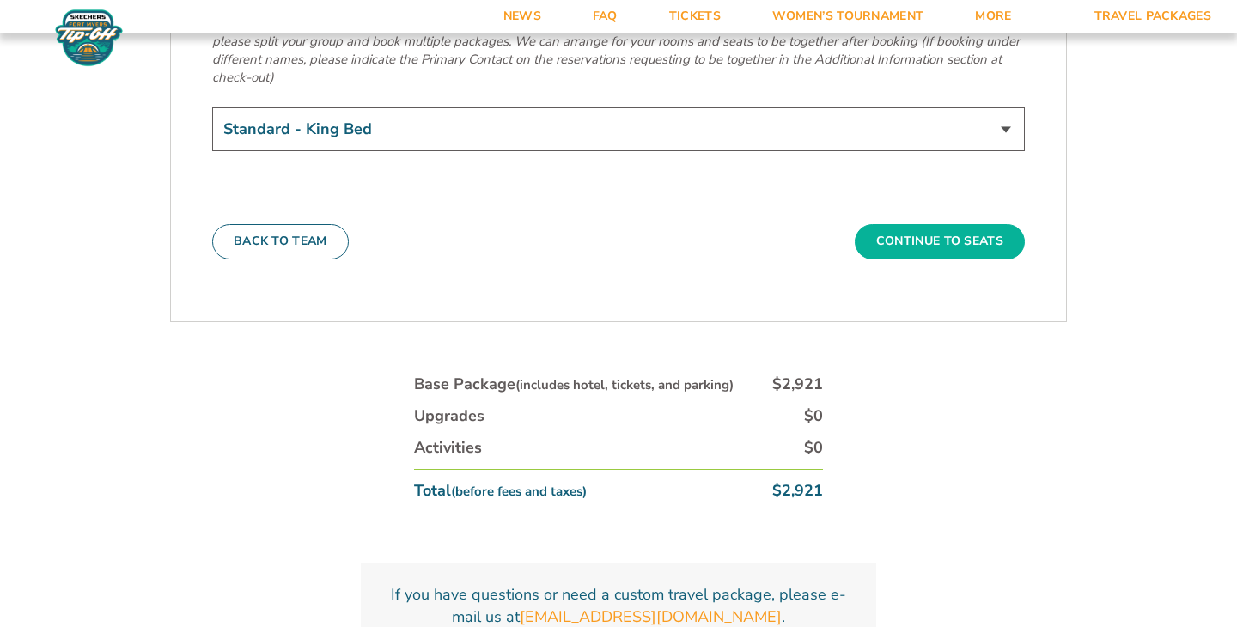
click at [925, 224] on button "Continue To Seats" at bounding box center [939, 241] width 170 height 34
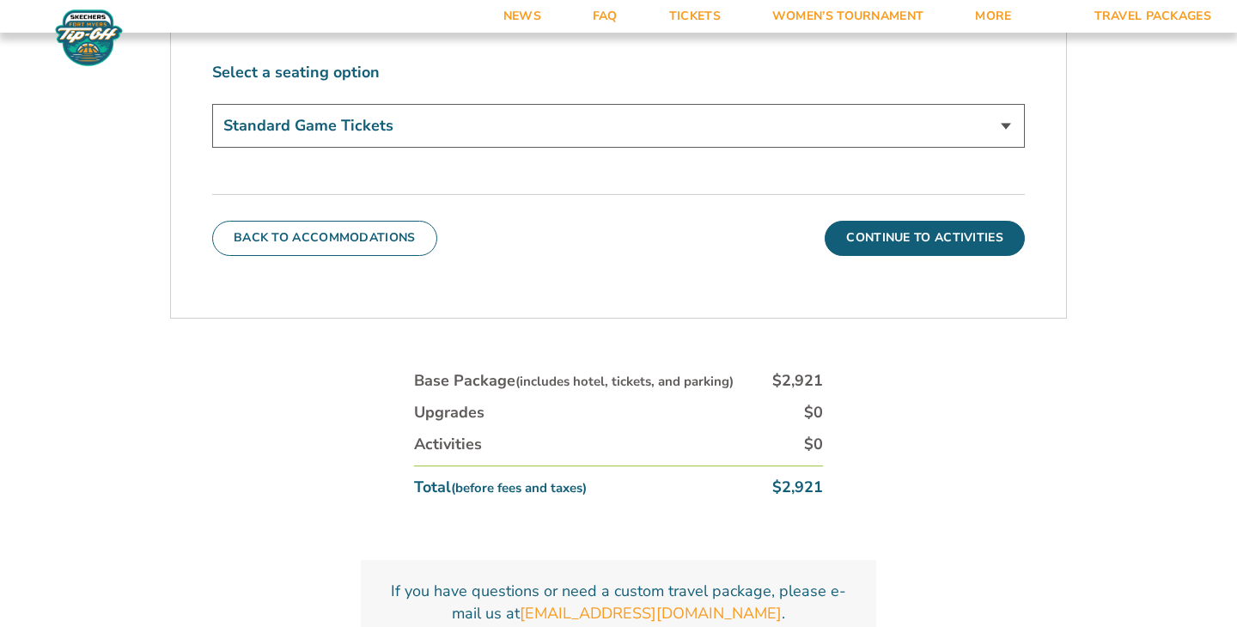
scroll to position [875, 0]
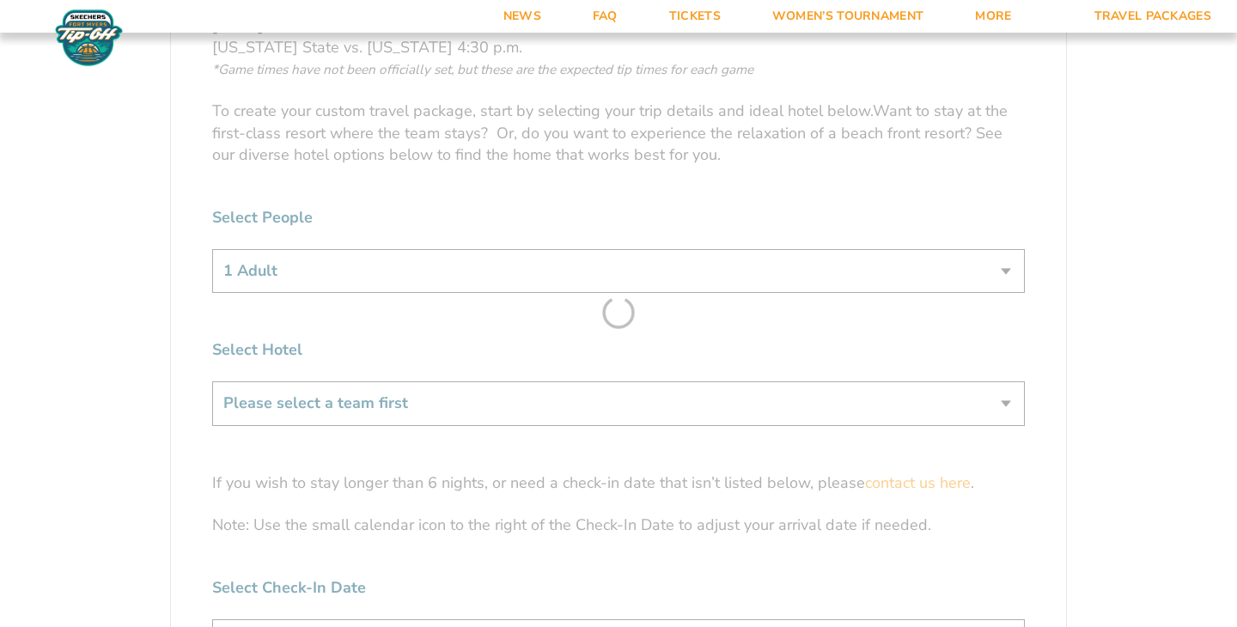
scroll to position [1110, 0]
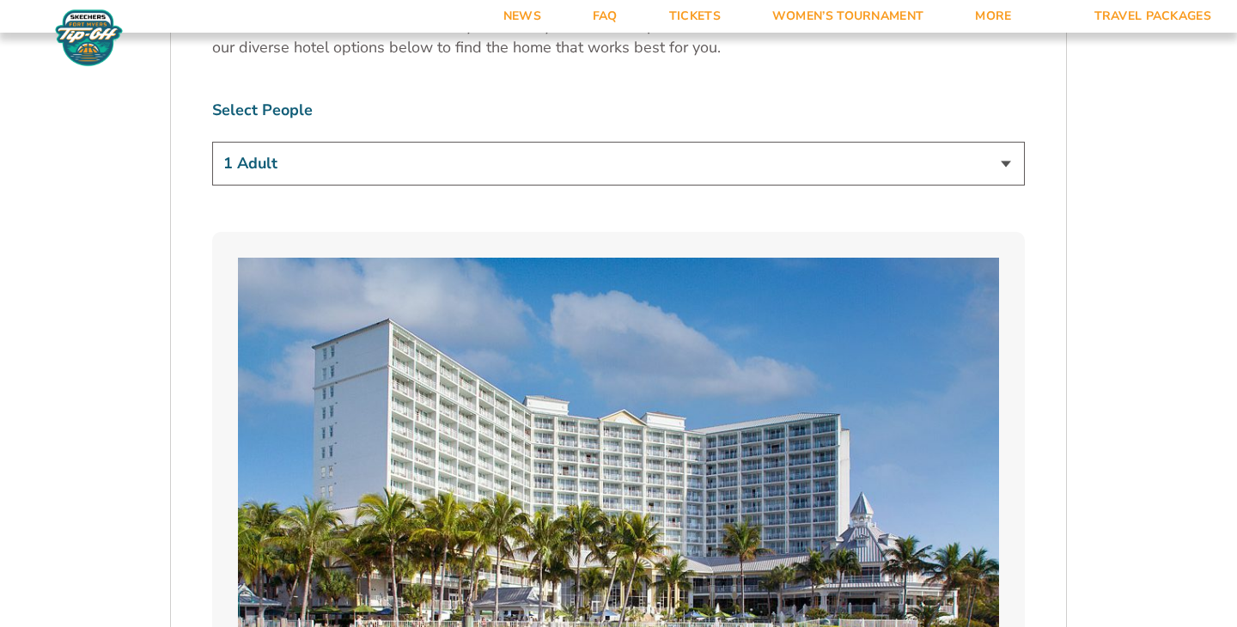
click at [679, 164] on select "1 Adult 2 Adults 3 Adults 4 Adults 2 Adults + 1 Child 2 Adults + 2 Children 2 A…" at bounding box center [618, 164] width 812 height 44
select select "3 Adults"
click at [212, 142] on select "1 Adult 2 Adults 3 Adults 4 Adults 2 Adults + 1 Child 2 Adults + 2 Children 2 A…" at bounding box center [618, 164] width 812 height 44
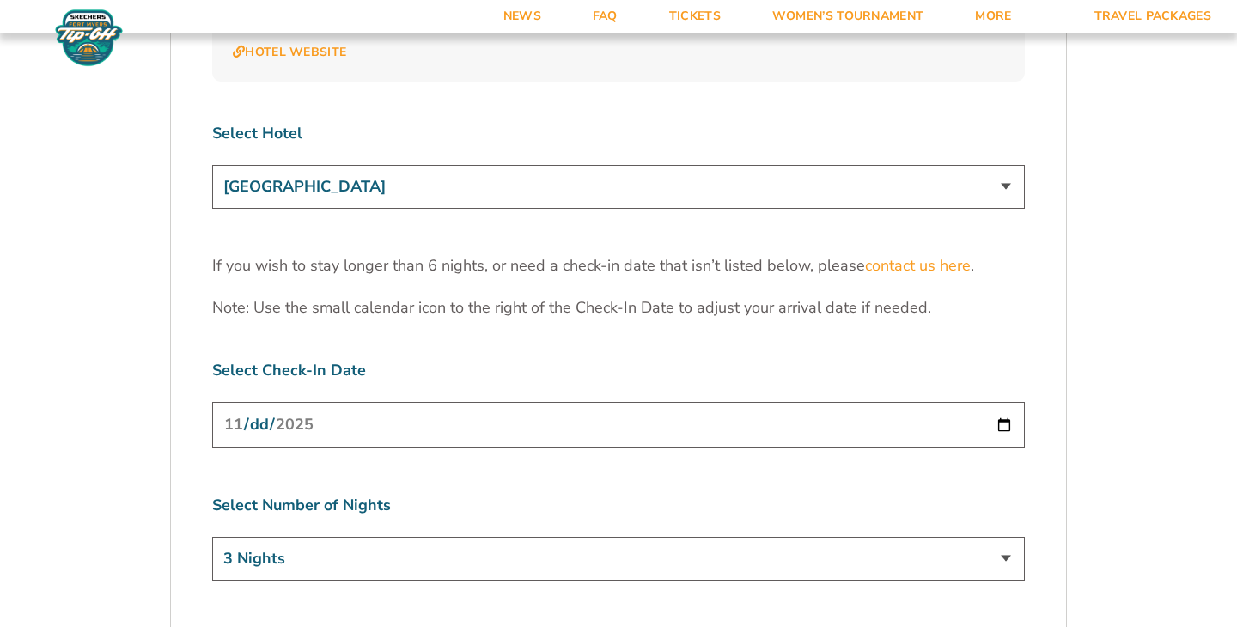
scroll to position [5399, 0]
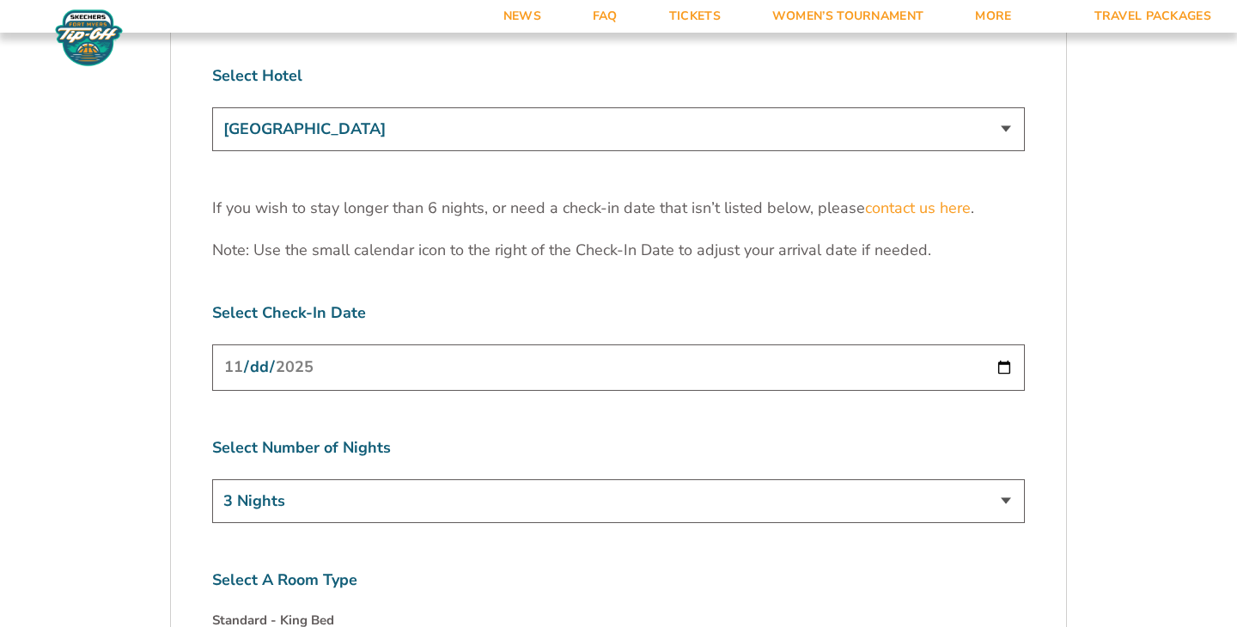
click at [999, 344] on input "[DATE]" at bounding box center [618, 367] width 812 height 46
type input "[DATE]"
click at [381, 479] on select "3 Nights 4 Nights 5 Nights 6 Nights" at bounding box center [618, 501] width 812 height 44
click at [429, 344] on input "[DATE]" at bounding box center [618, 367] width 812 height 46
click at [1006, 344] on input "[DATE]" at bounding box center [618, 367] width 812 height 46
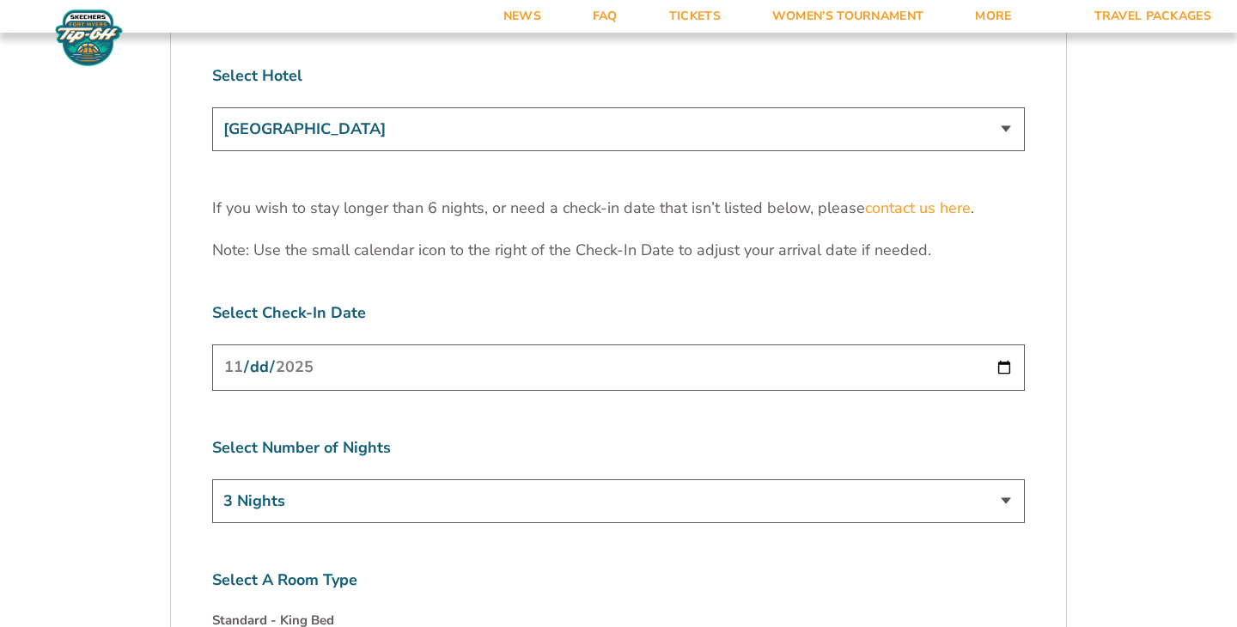
click at [493, 479] on select "3 Nights 4 Nights 5 Nights 6 Nights" at bounding box center [618, 501] width 812 height 44
select select "5 Nights"
click at [212, 479] on select "3 Nights 4 Nights 5 Nights 6 Nights" at bounding box center [618, 501] width 812 height 44
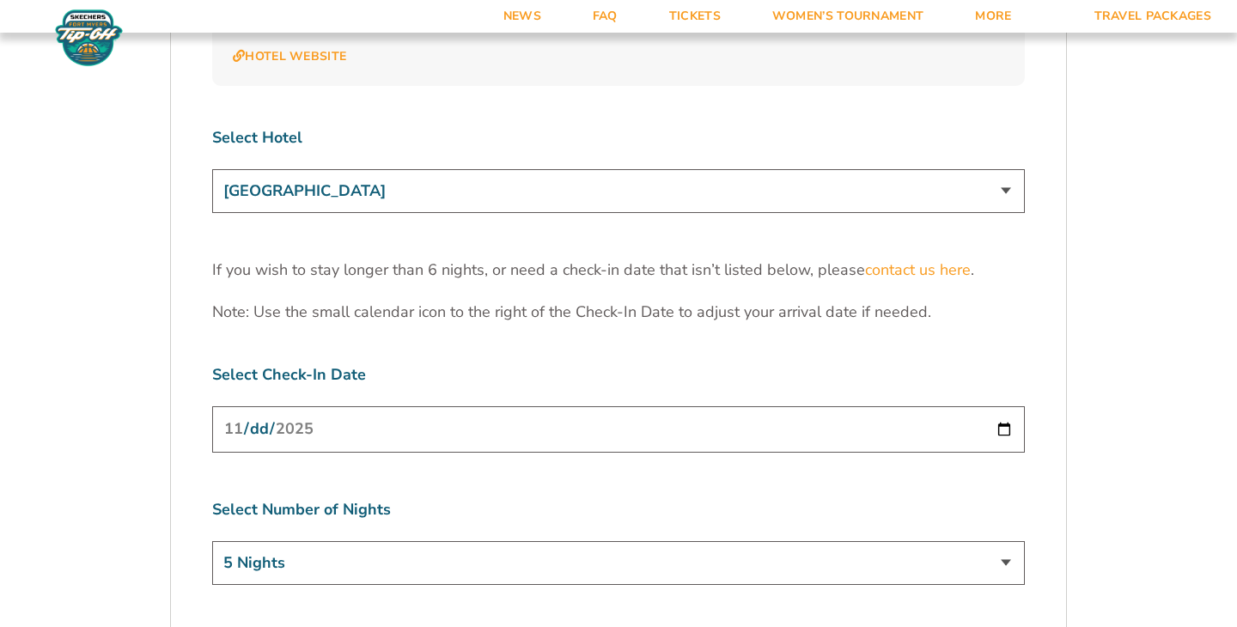
scroll to position [5341, 0]
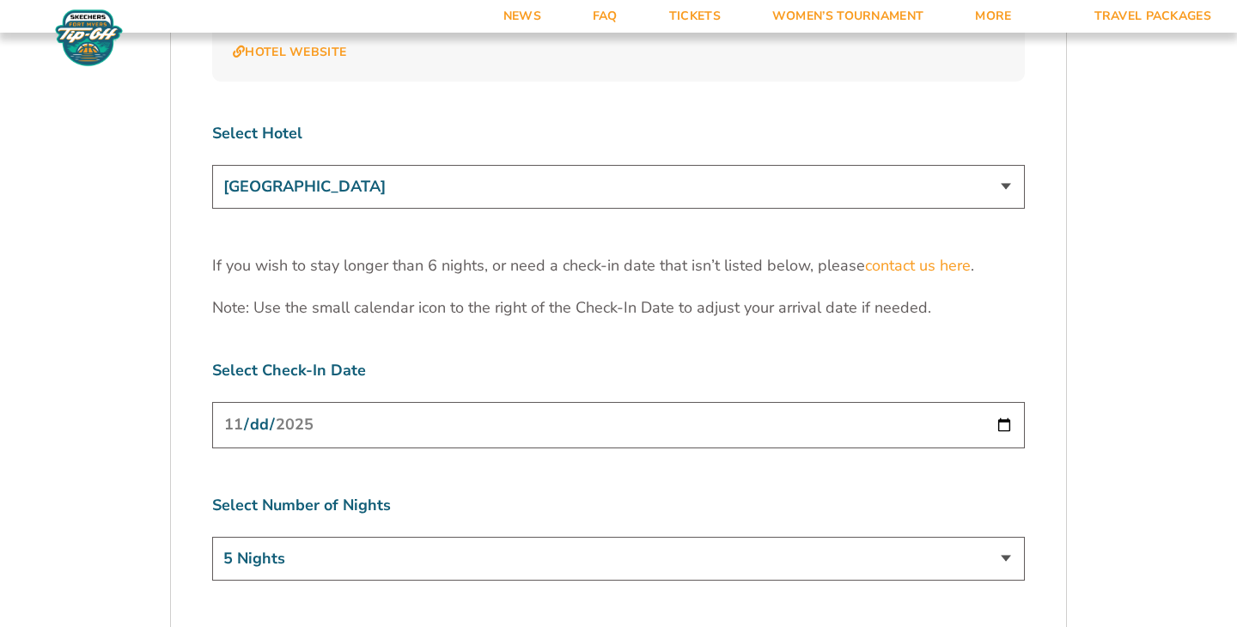
click at [485, 165] on select "[GEOGRAPHIC_DATA] [GEOGRAPHIC_DATA] [GEOGRAPHIC_DATA], Autograph Collection" at bounding box center [618, 187] width 812 height 44
select select "18478"
click at [212, 165] on select "[GEOGRAPHIC_DATA] [GEOGRAPHIC_DATA] [GEOGRAPHIC_DATA], Autograph Collection" at bounding box center [618, 187] width 812 height 44
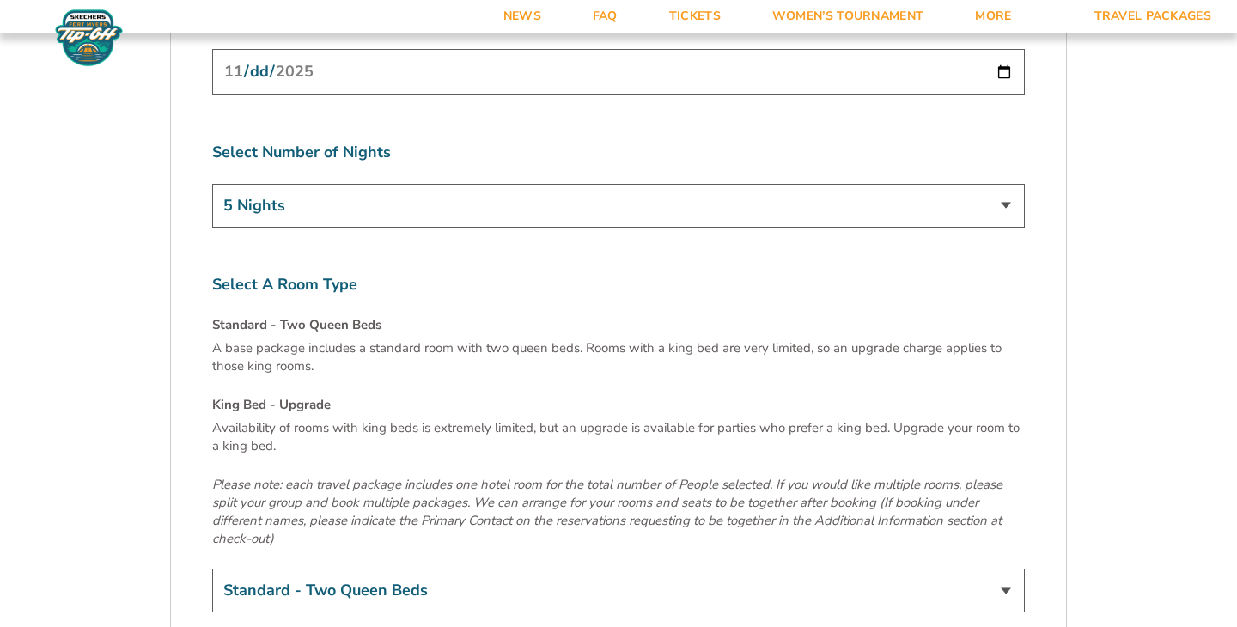
scroll to position [5770, 0]
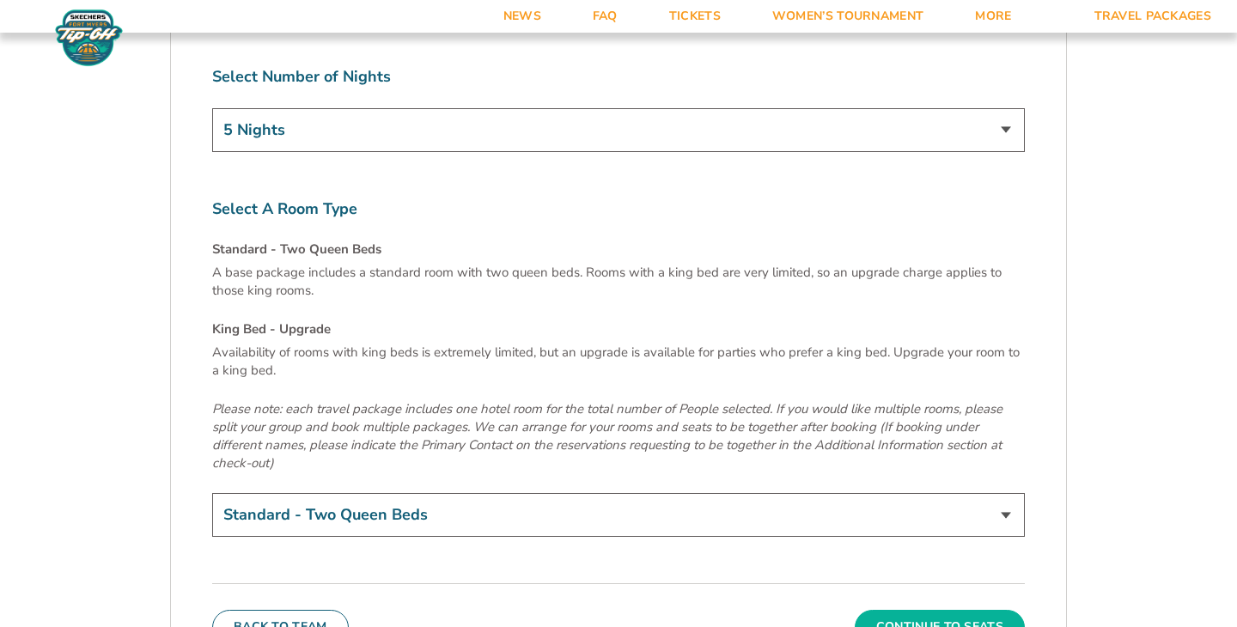
click at [885, 610] on button "Continue To Seats" at bounding box center [939, 627] width 170 height 34
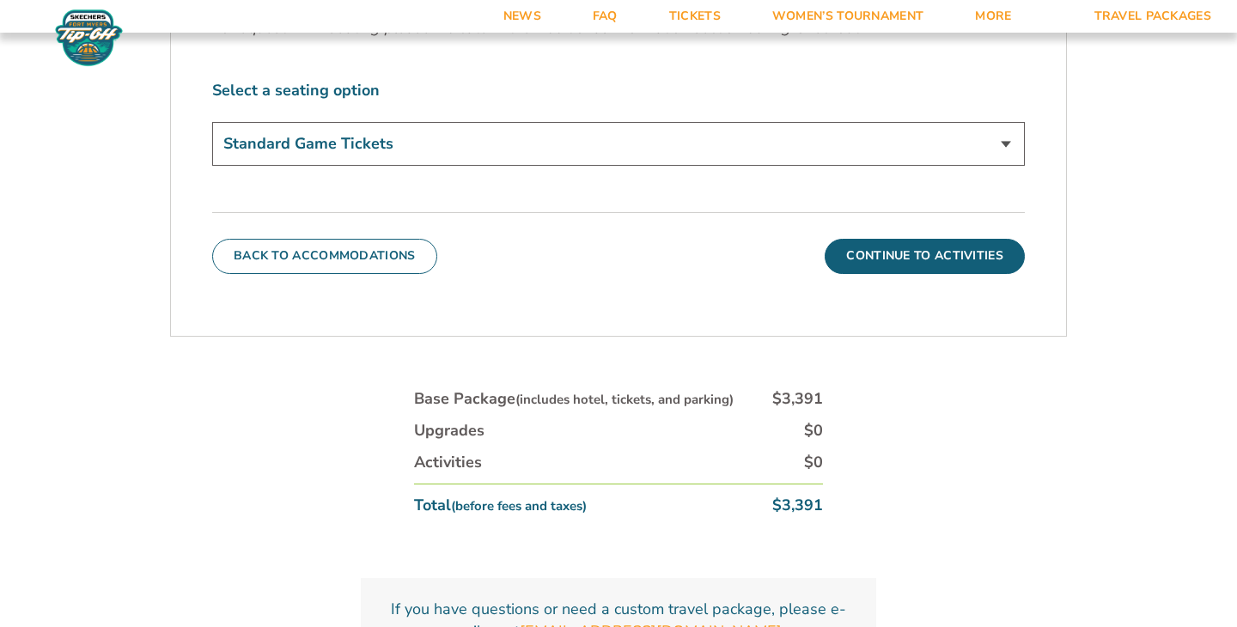
scroll to position [1049, 0]
